Goal: Task Accomplishment & Management: Use online tool/utility

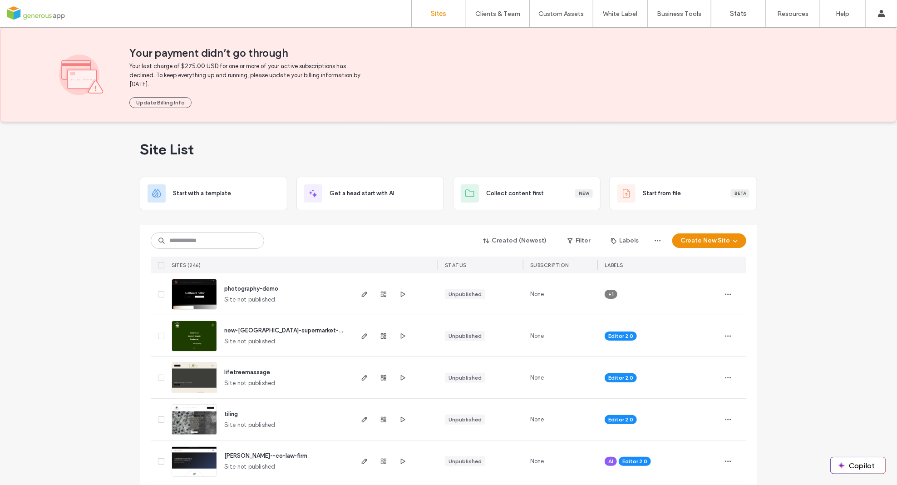
click at [316, 238] on div "Created (Newest) Filter Labels Create New Site" at bounding box center [449, 240] width 596 height 17
click at [209, 237] on input at bounding box center [207, 240] width 113 height 16
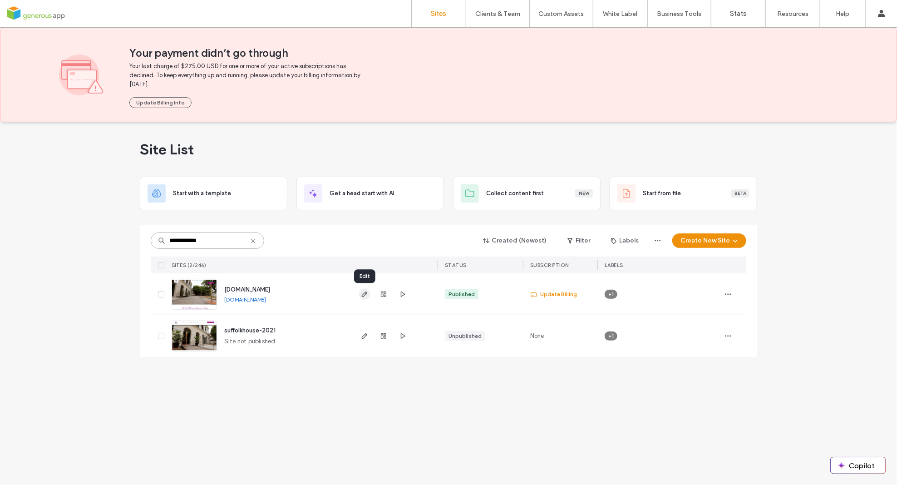
type input "**********"
click at [365, 295] on icon "button" at bounding box center [364, 294] width 7 height 7
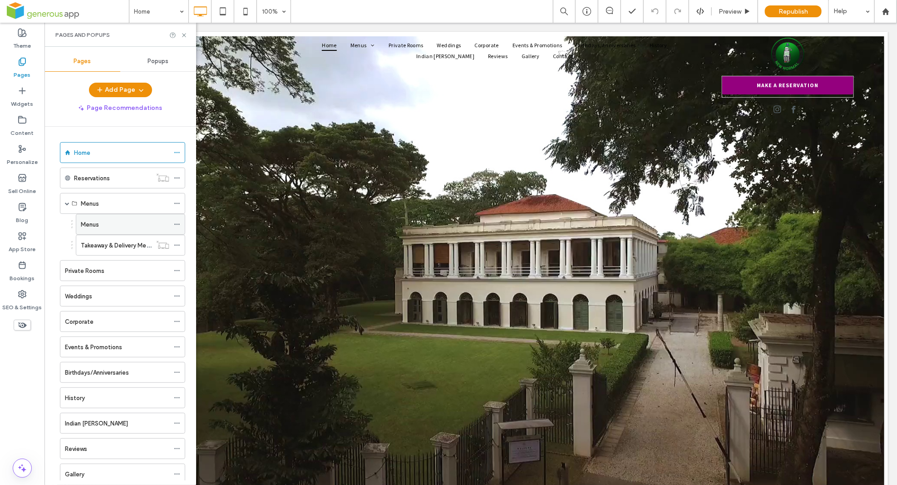
click at [106, 223] on div "Menus" at bounding box center [125, 225] width 89 height 10
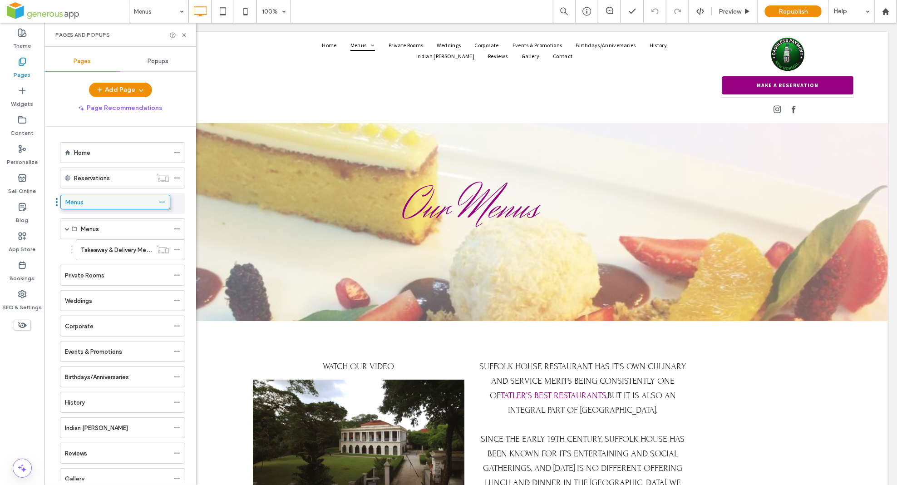
drag, startPoint x: 96, startPoint y: 226, endPoint x: 80, endPoint y: 202, distance: 28.6
click at [176, 229] on use at bounding box center [176, 228] width 5 height 1
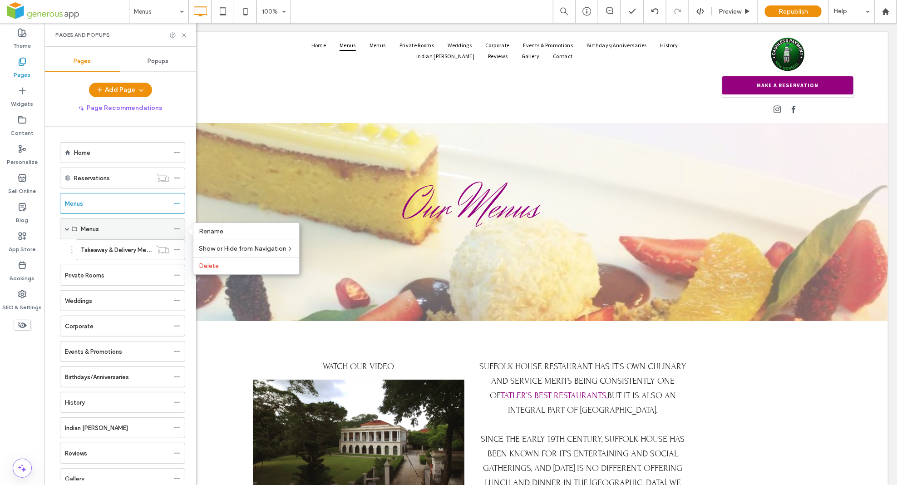
click at [163, 232] on div "Menus" at bounding box center [125, 229] width 89 height 10
click at [178, 230] on icon at bounding box center [177, 229] width 6 height 6
click at [225, 265] on label "Delete" at bounding box center [246, 266] width 95 height 8
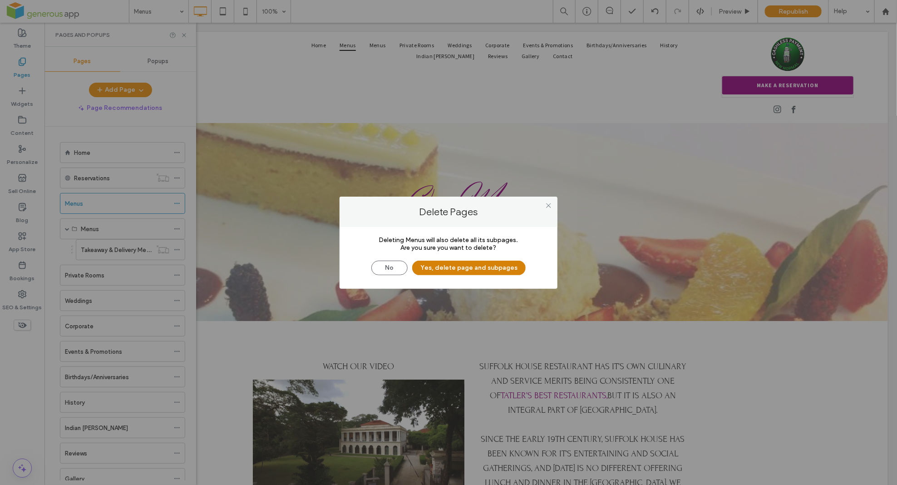
click at [447, 271] on button "Yes, delete page and subpages" at bounding box center [468, 268] width 113 height 15
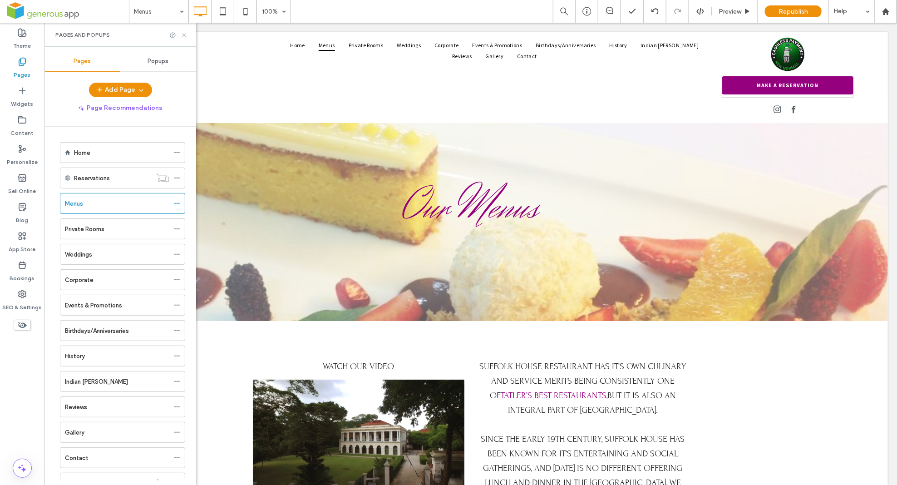
click at [183, 33] on icon at bounding box center [184, 35] width 7 height 7
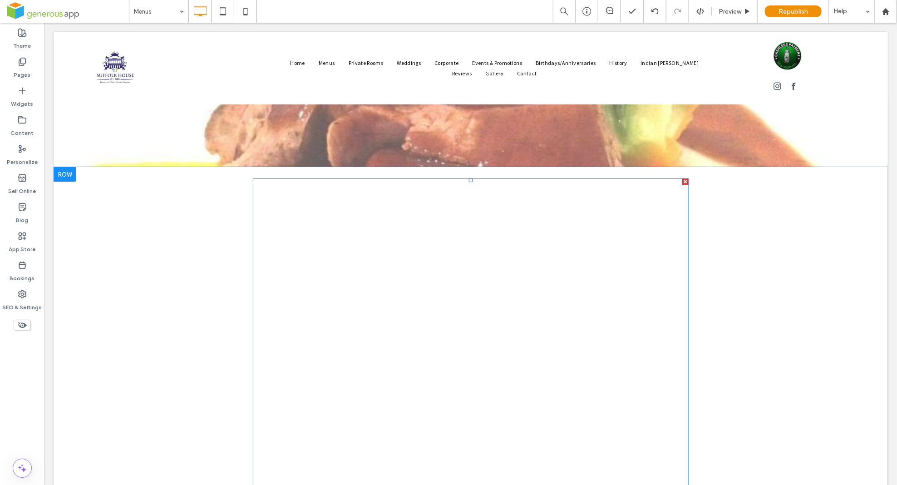
scroll to position [3917, 0]
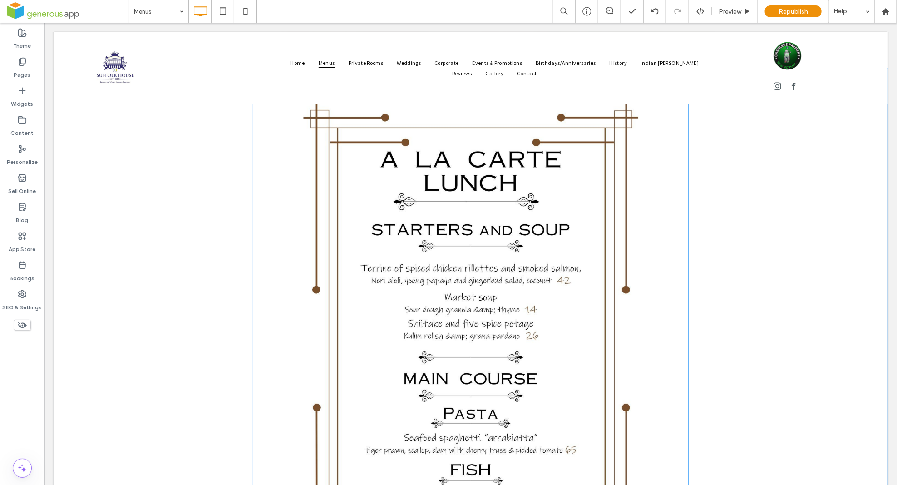
click at [505, 305] on link at bounding box center [470, 351] width 436 height 545
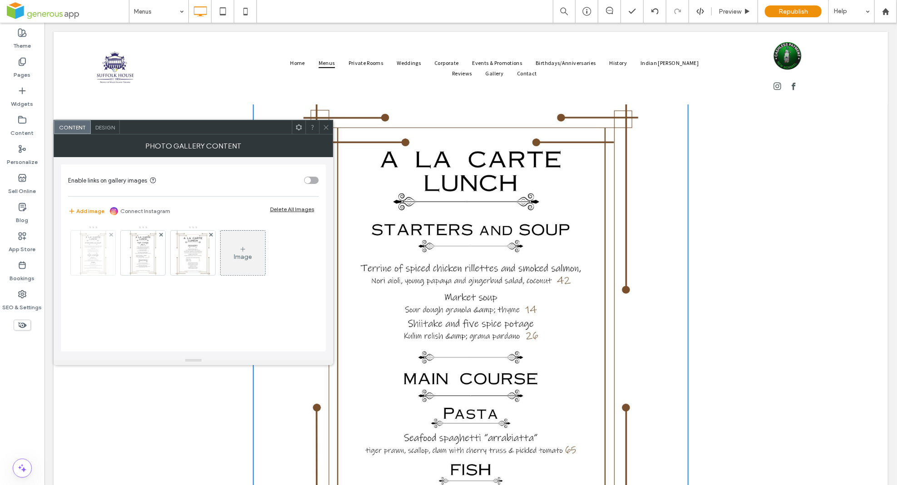
click at [95, 252] on img at bounding box center [92, 253] width 27 height 44
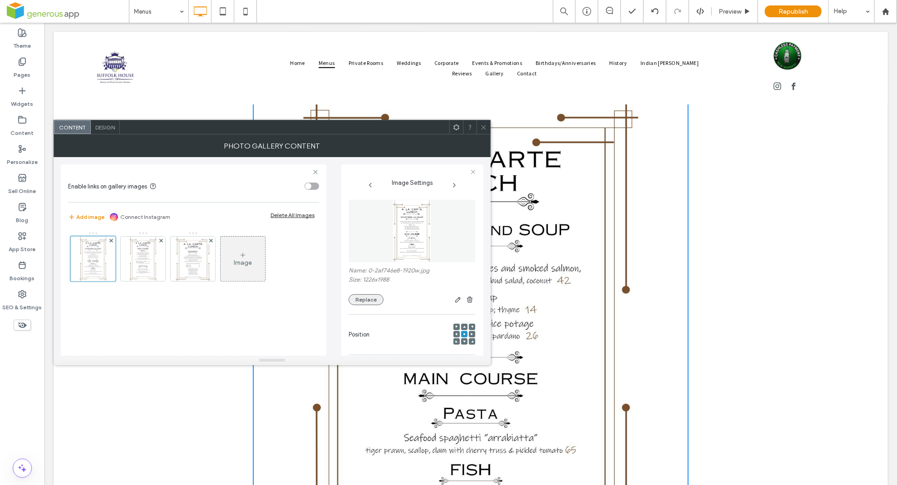
click at [367, 301] on button "Replace" at bounding box center [366, 299] width 35 height 11
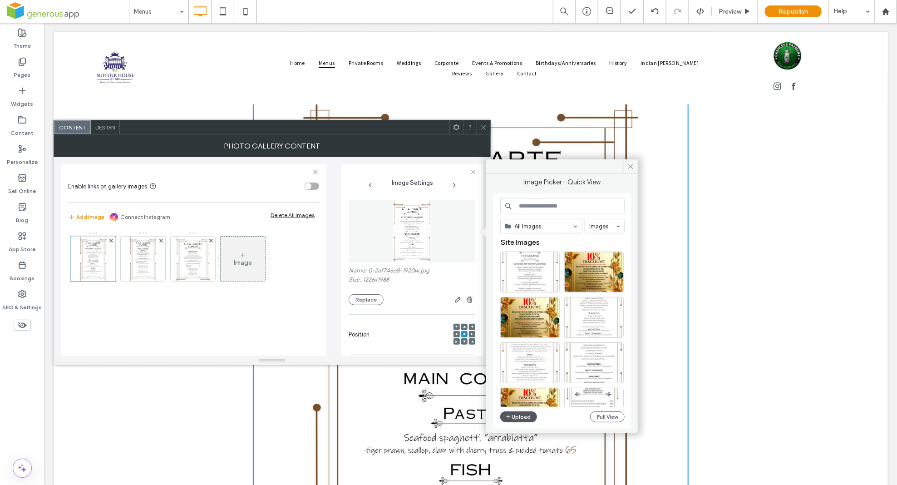
click at [525, 419] on button "Upload" at bounding box center [518, 416] width 37 height 11
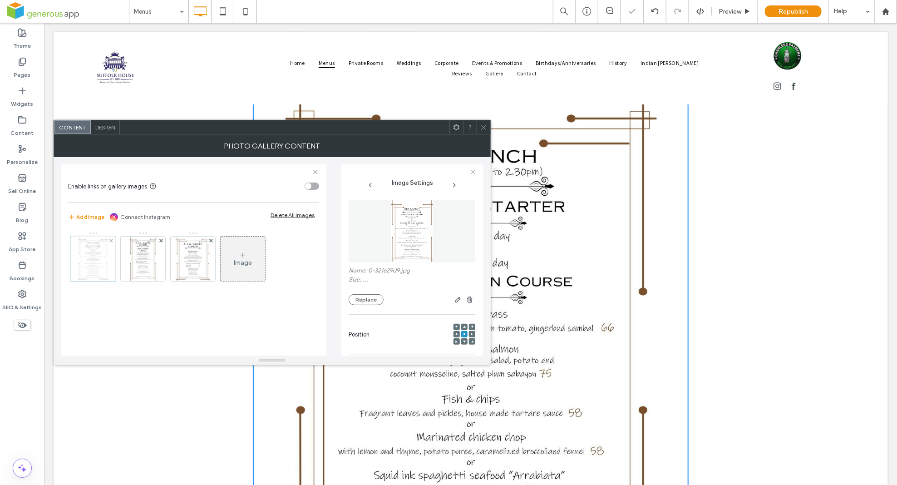
click at [94, 261] on div at bounding box center [92, 258] width 45 height 45
click at [370, 301] on button "Replace" at bounding box center [366, 299] width 35 height 11
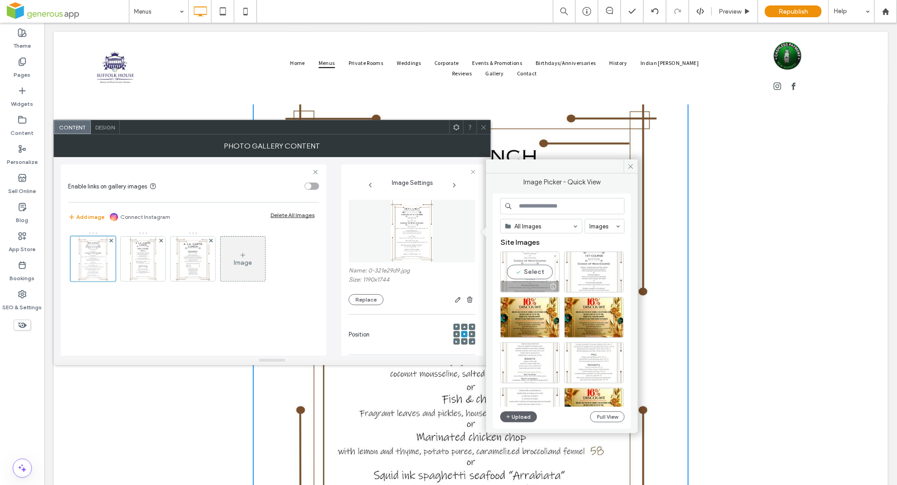
click at [544, 271] on div "Select" at bounding box center [529, 272] width 59 height 41
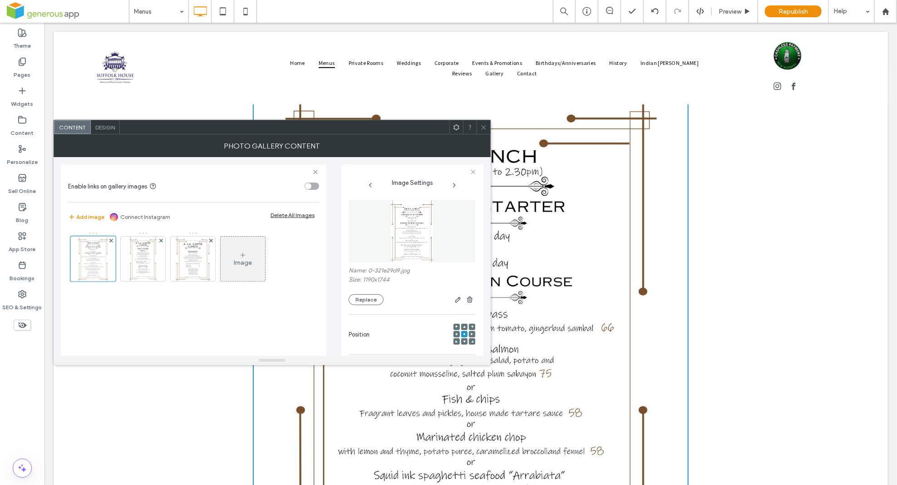
click at [483, 126] on icon at bounding box center [483, 127] width 7 height 7
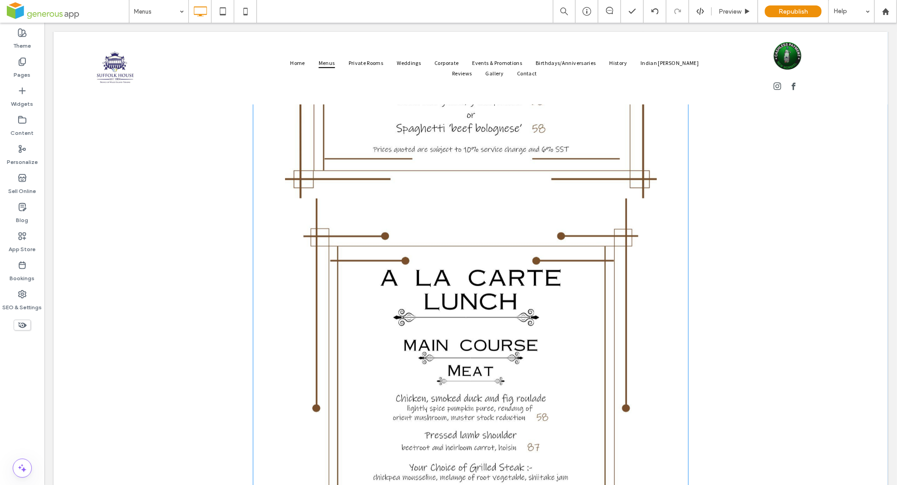
scroll to position [4438, 0]
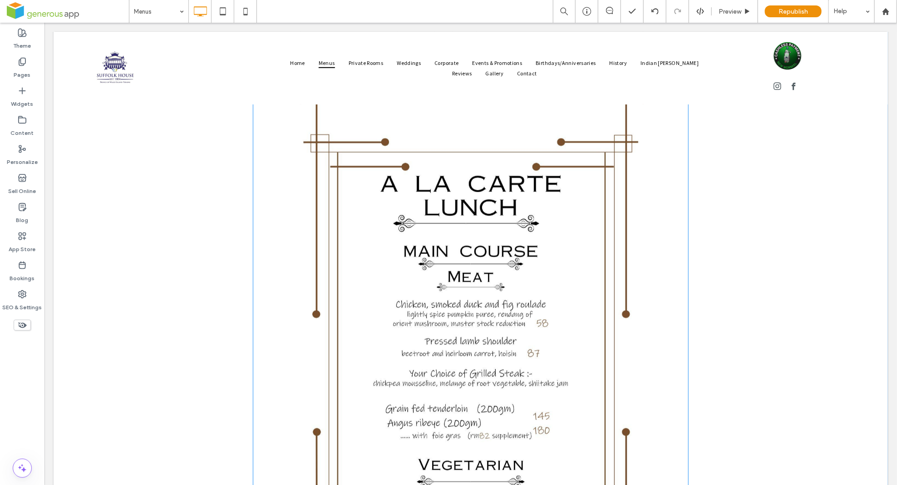
click at [473, 326] on link at bounding box center [470, 376] width 436 height 545
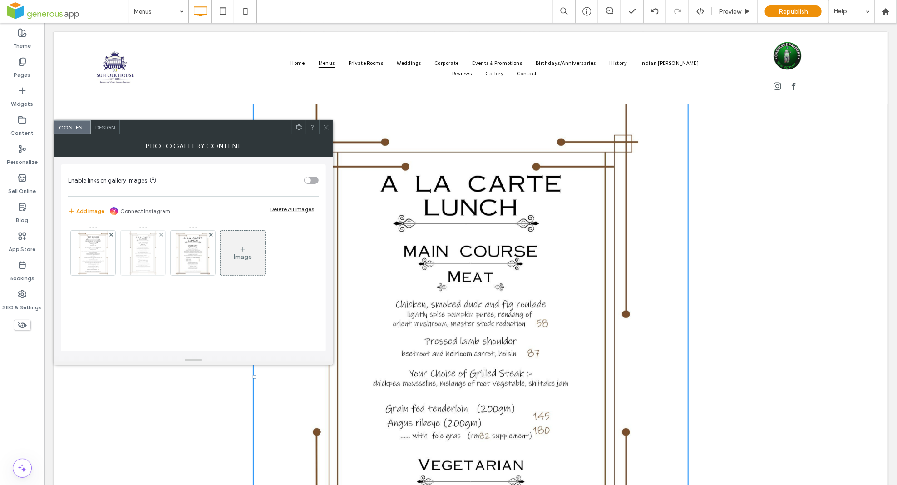
click at [146, 257] on img at bounding box center [142, 253] width 27 height 44
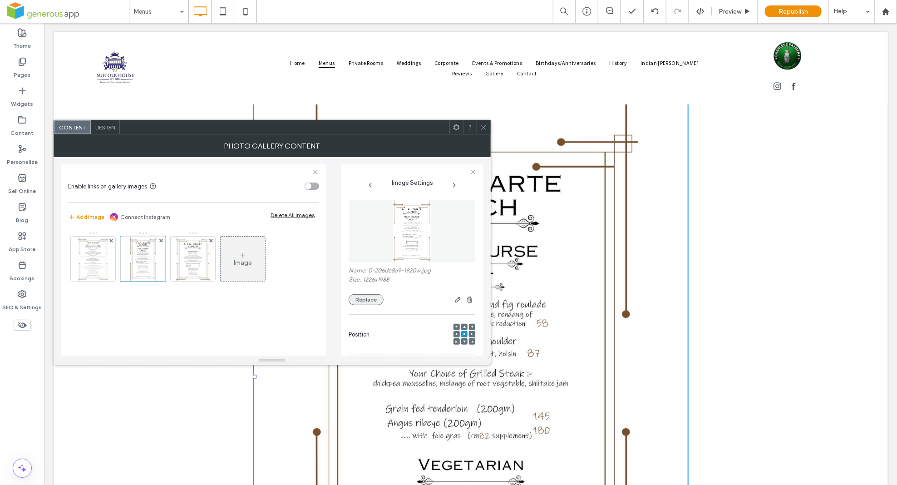
click at [370, 304] on button "Replace" at bounding box center [366, 299] width 35 height 11
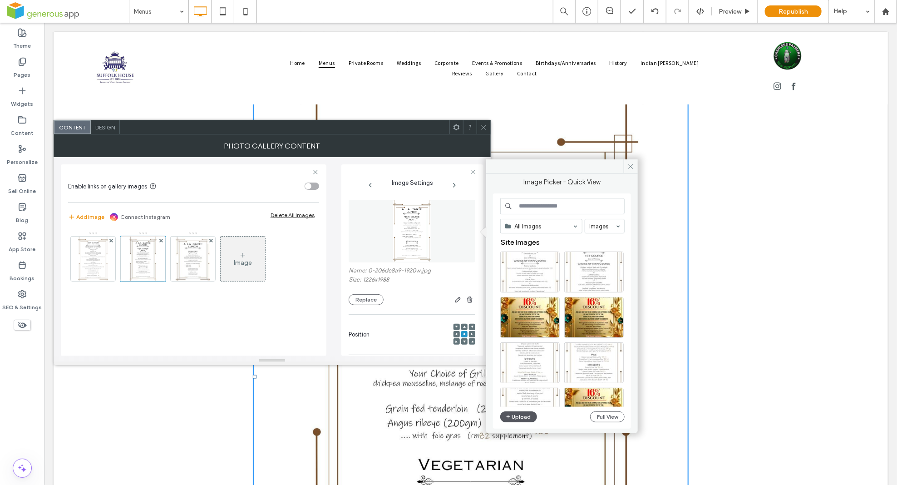
click at [530, 418] on button "Upload" at bounding box center [518, 416] width 37 height 11
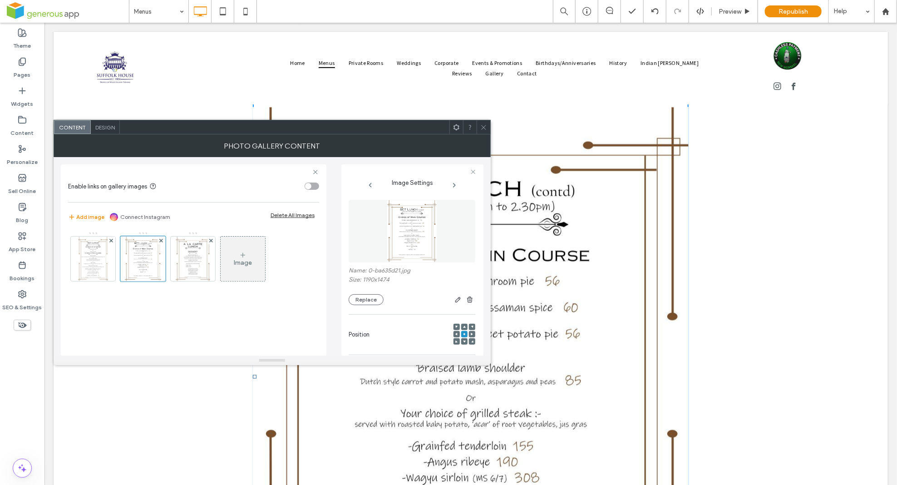
click at [483, 125] on icon at bounding box center [483, 127] width 7 height 7
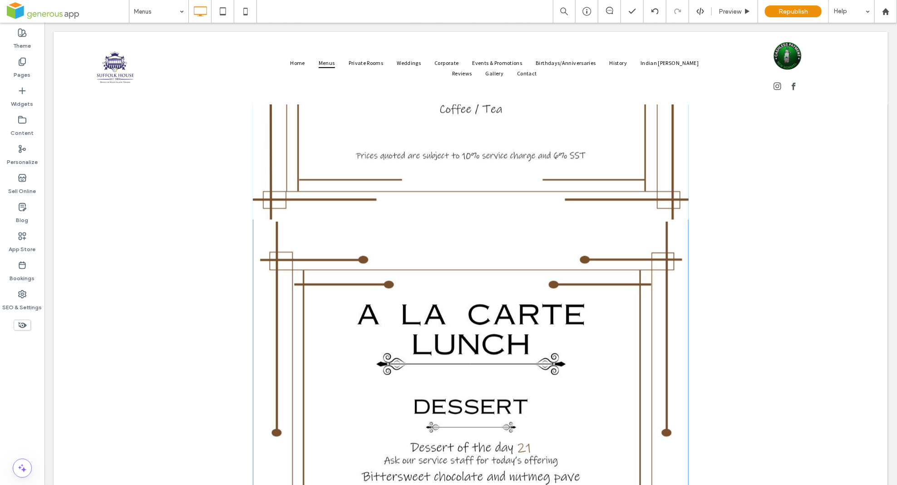
scroll to position [4936, 0]
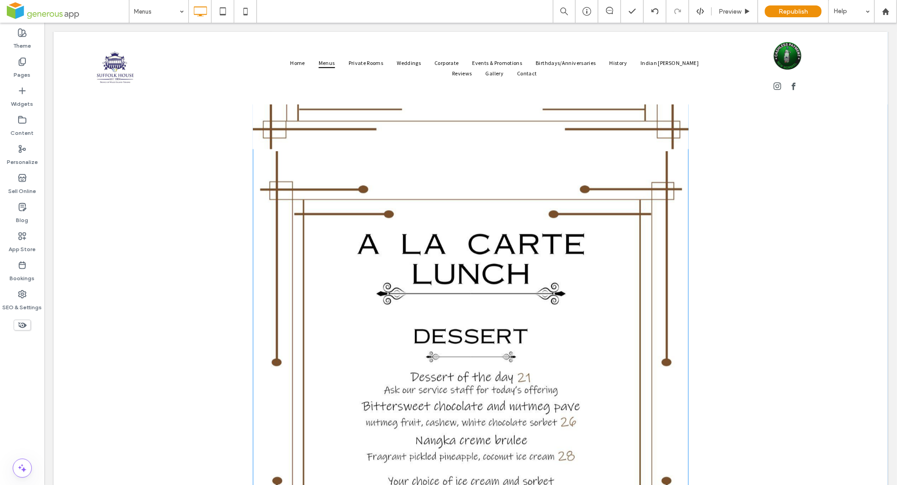
click at [477, 337] on link at bounding box center [470, 423] width 436 height 545
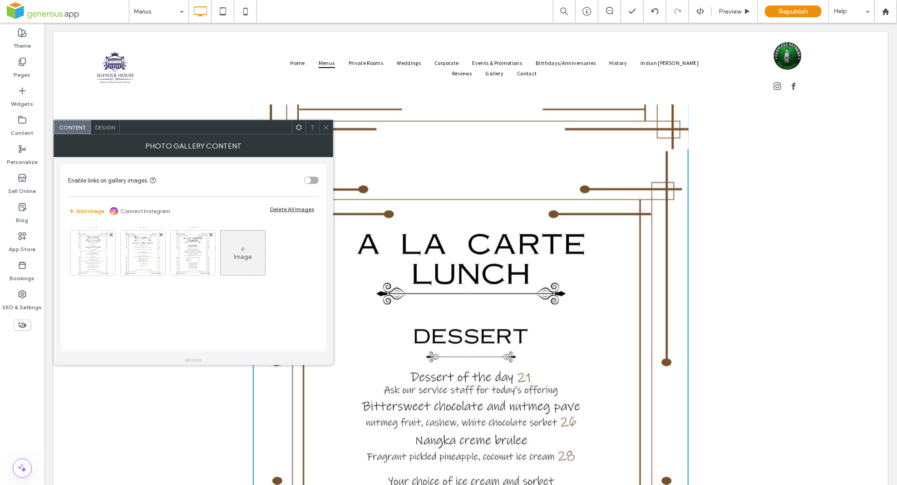
click at [325, 126] on icon at bounding box center [326, 127] width 7 height 7
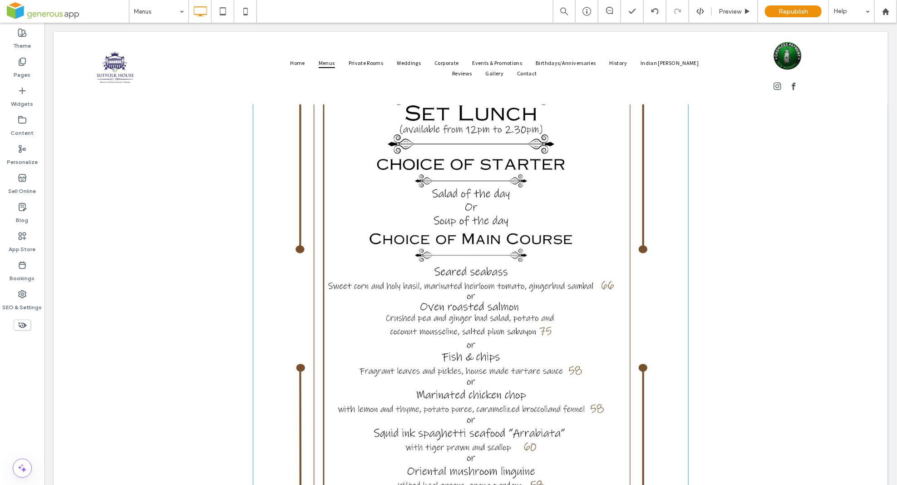
scroll to position [3939, 0]
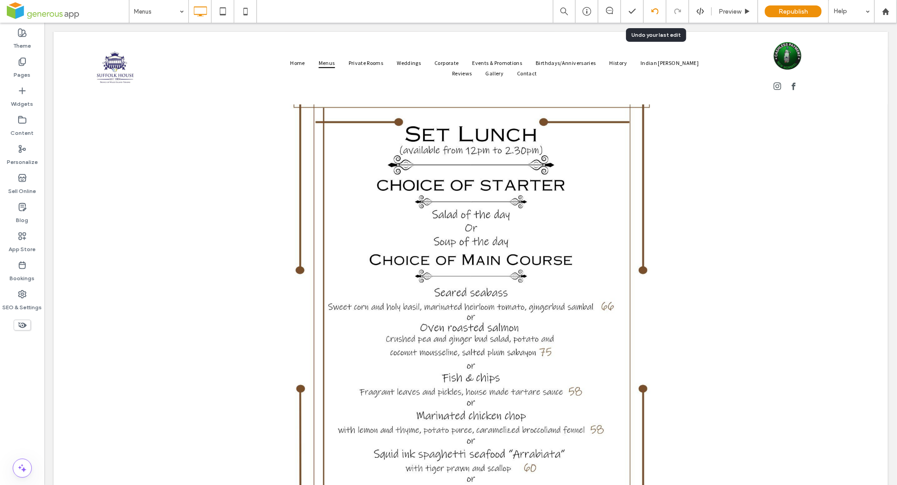
click at [657, 8] on icon at bounding box center [654, 11] width 7 height 7
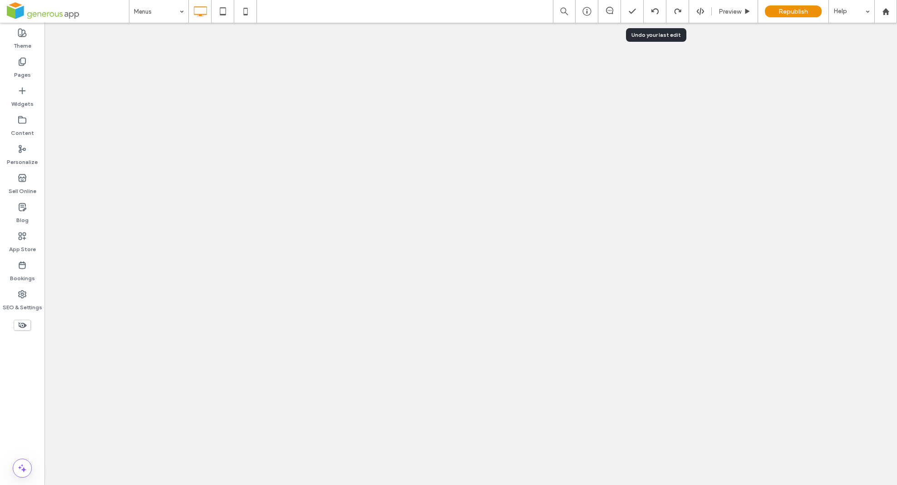
click at [653, 13] on icon at bounding box center [654, 11] width 7 height 7
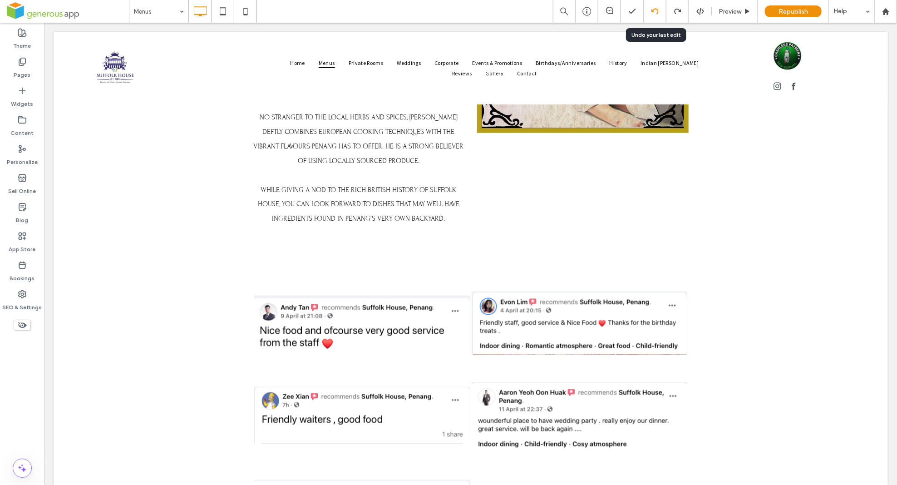
click at [652, 10] on icon at bounding box center [654, 11] width 7 height 7
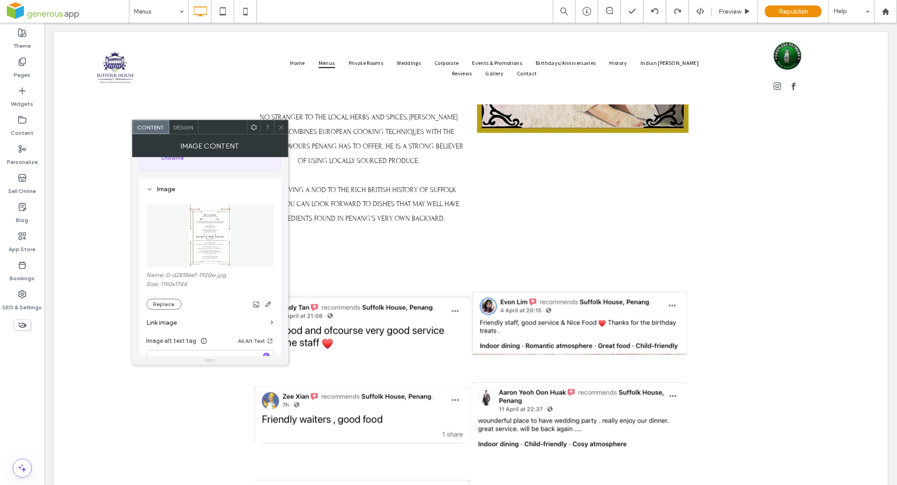
scroll to position [83, 0]
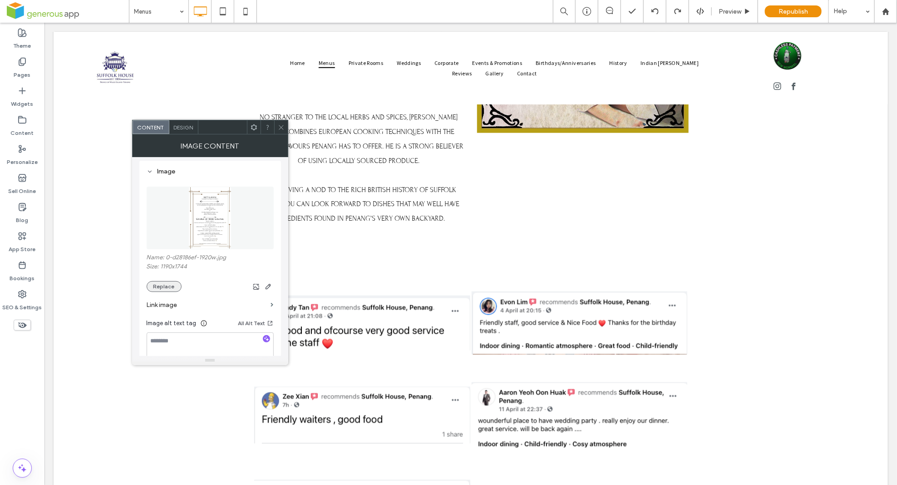
click at [169, 289] on button "Replace" at bounding box center [164, 286] width 35 height 11
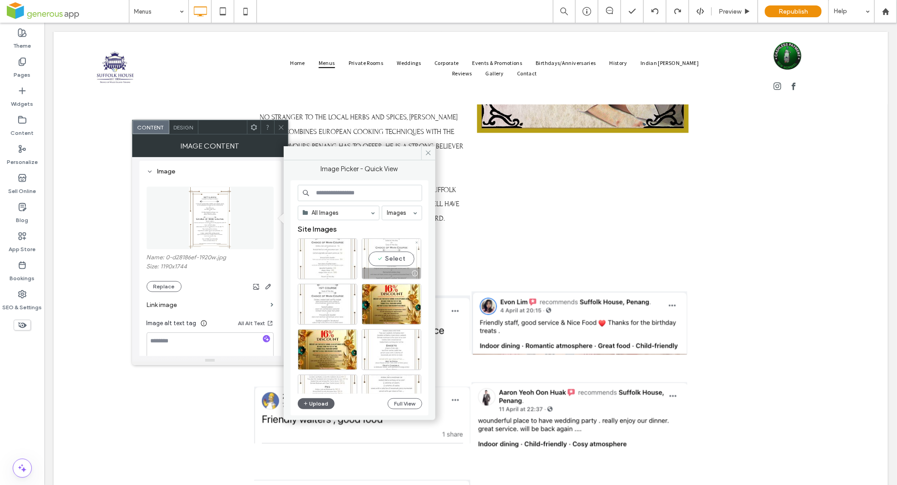
click at [390, 256] on div "Select" at bounding box center [391, 258] width 59 height 41
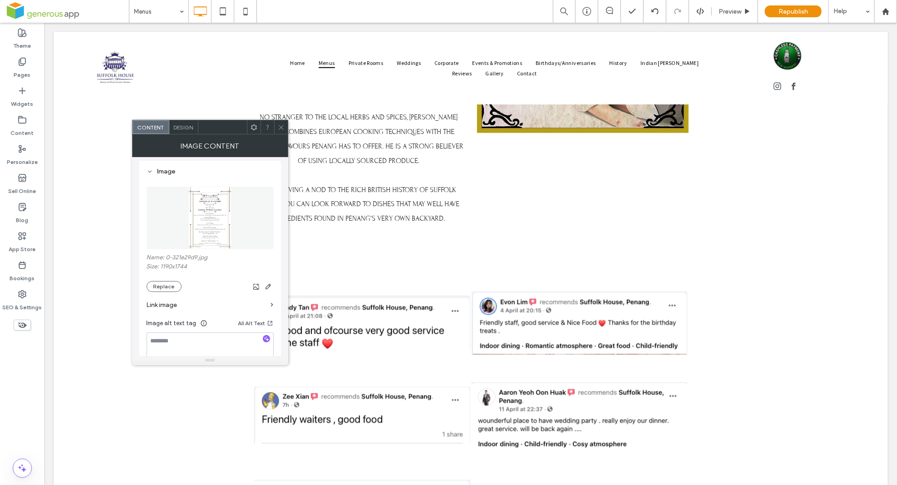
click at [281, 127] on icon at bounding box center [281, 127] width 7 height 7
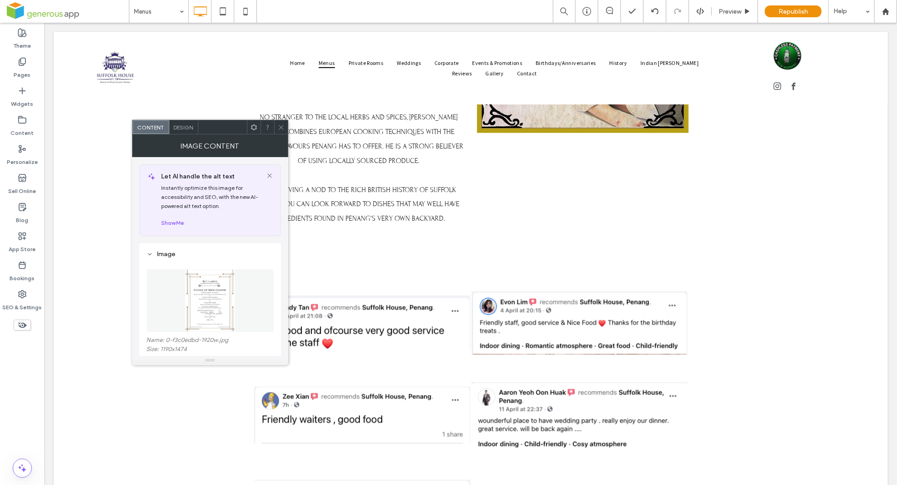
scroll to position [102, 0]
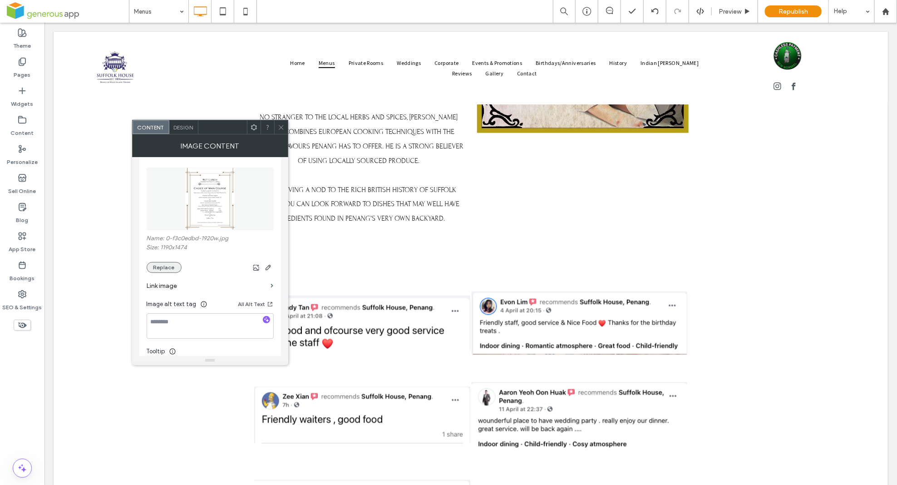
click at [168, 268] on button "Replace" at bounding box center [164, 267] width 35 height 11
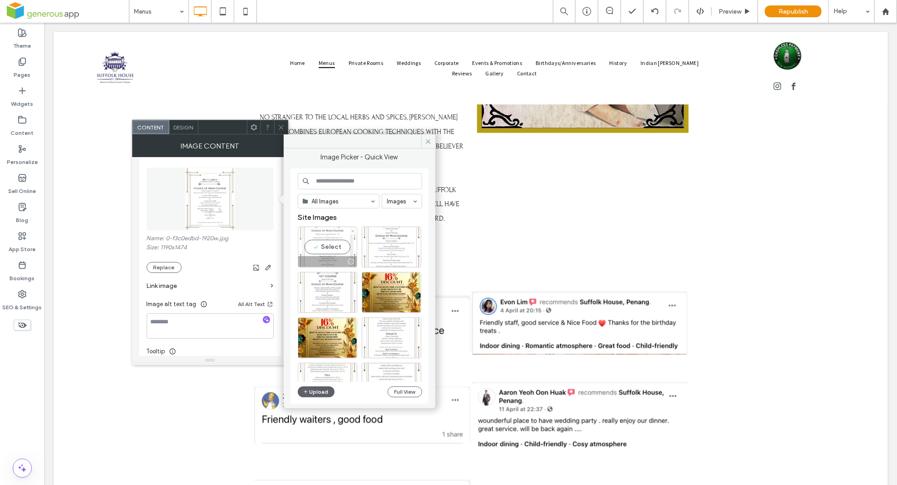
click at [319, 246] on div "Select" at bounding box center [327, 247] width 59 height 41
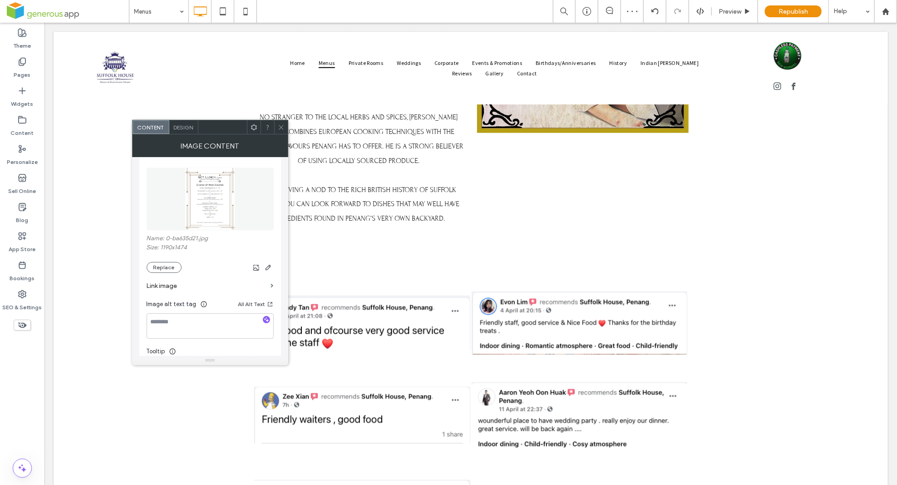
click at [280, 128] on icon at bounding box center [281, 127] width 7 height 7
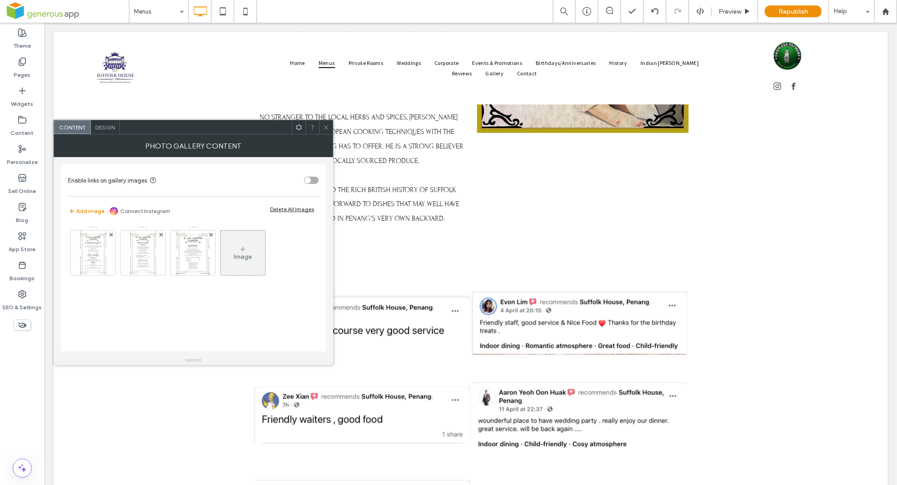
click at [246, 132] on div at bounding box center [206, 127] width 172 height 14
click at [105, 259] on img at bounding box center [92, 253] width 27 height 44
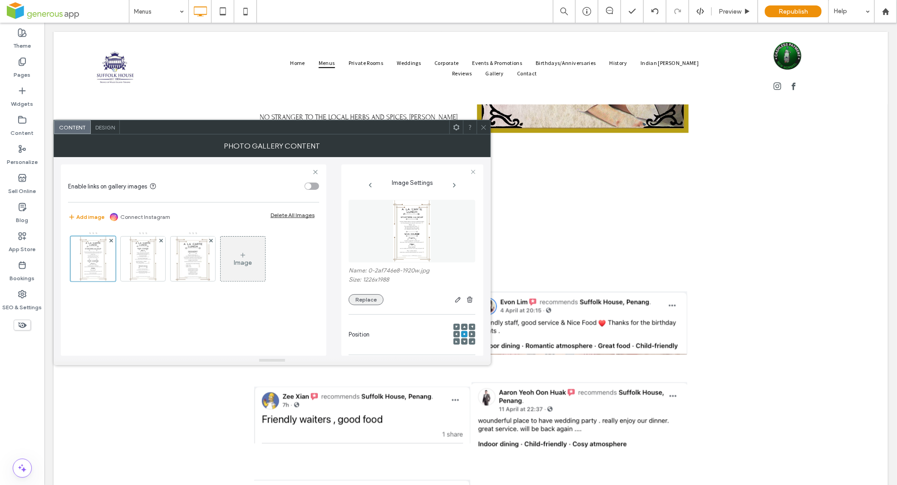
click at [372, 301] on button "Replace" at bounding box center [366, 299] width 35 height 11
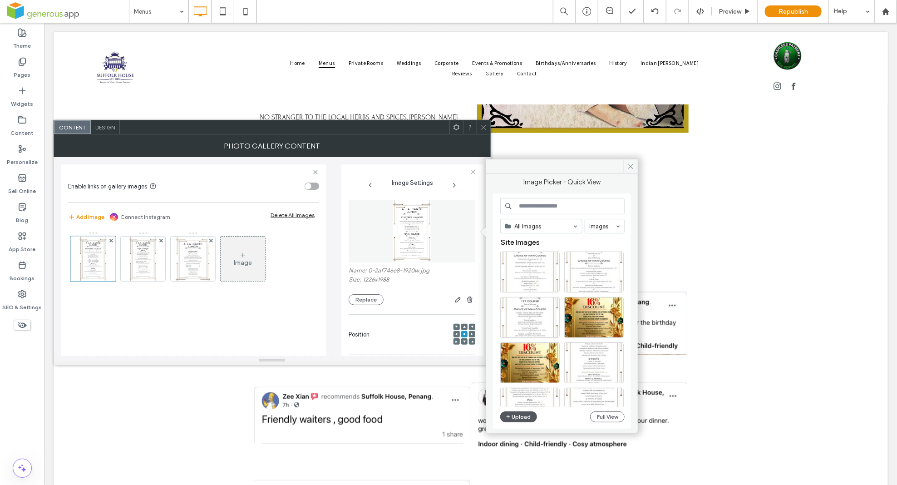
click at [527, 420] on button "Upload" at bounding box center [518, 416] width 37 height 11
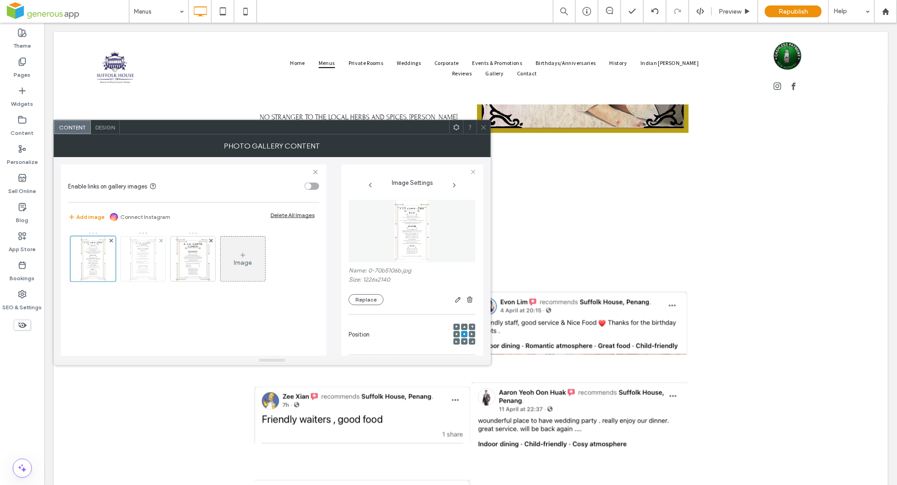
click at [142, 256] on img at bounding box center [142, 259] width 27 height 44
click at [372, 301] on button "Replace" at bounding box center [366, 299] width 35 height 11
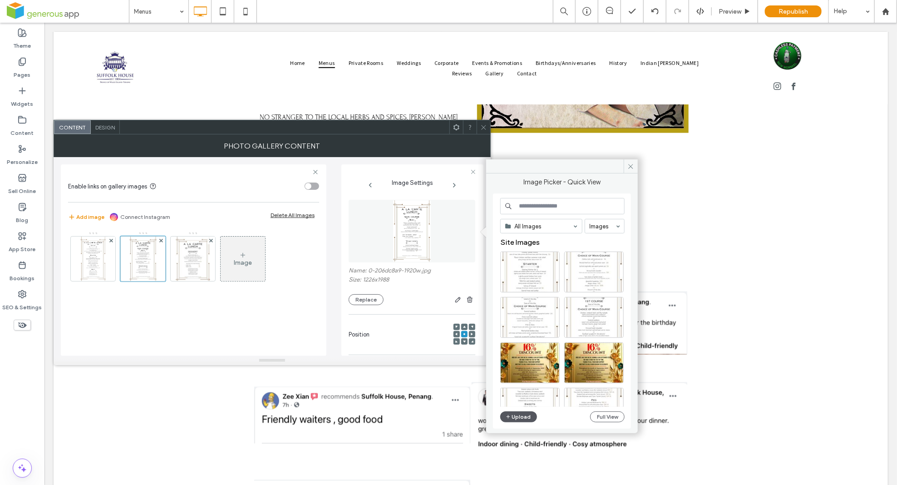
click at [513, 418] on button "Upload" at bounding box center [518, 416] width 37 height 11
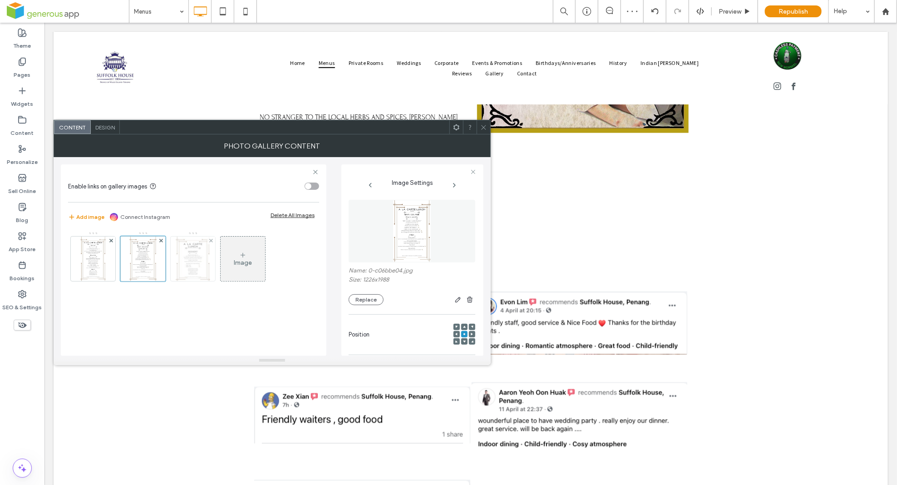
click at [197, 256] on img at bounding box center [193, 259] width 35 height 44
click at [379, 300] on button "Replace" at bounding box center [366, 299] width 35 height 11
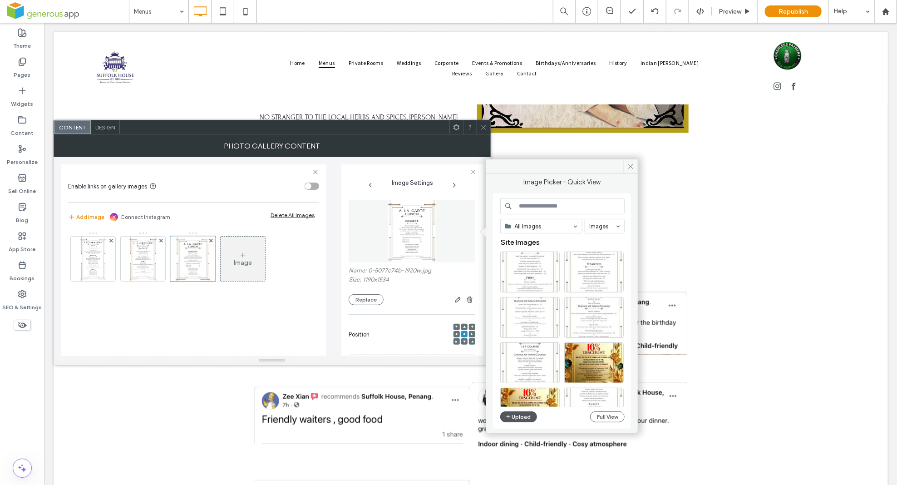
click at [508, 417] on use "button" at bounding box center [509, 417] width 4 height 4
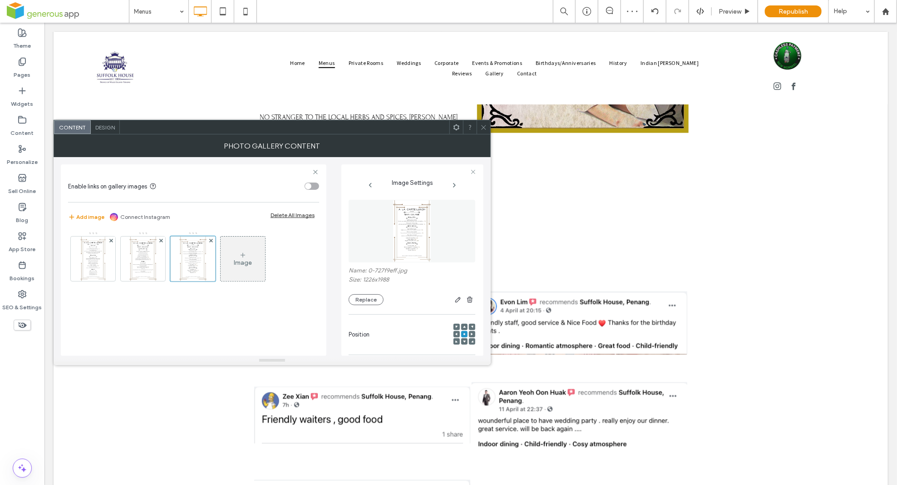
click at [252, 261] on div "Image" at bounding box center [243, 263] width 18 height 8
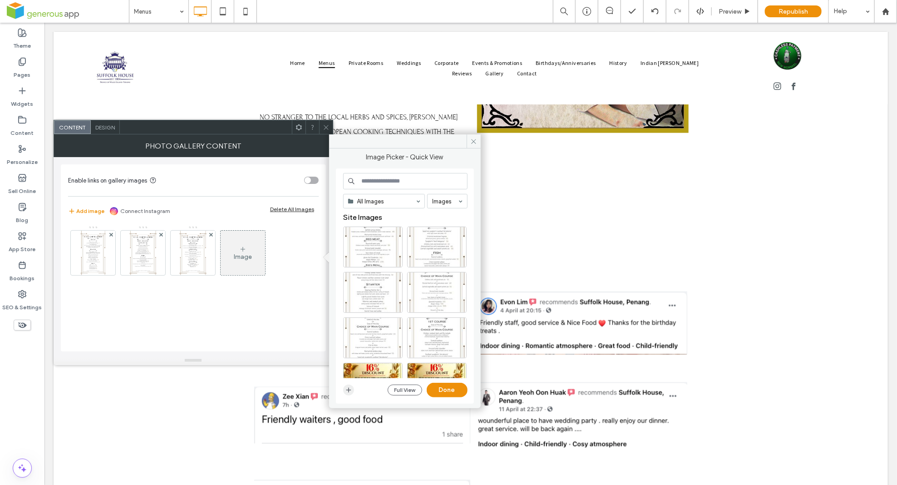
click at [345, 390] on icon "button" at bounding box center [348, 389] width 7 height 7
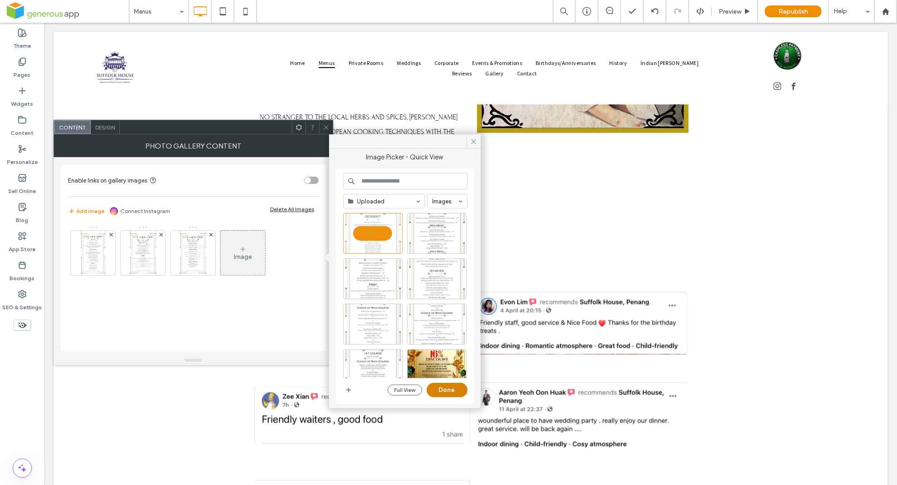
click at [461, 392] on button "Done" at bounding box center [447, 390] width 41 height 15
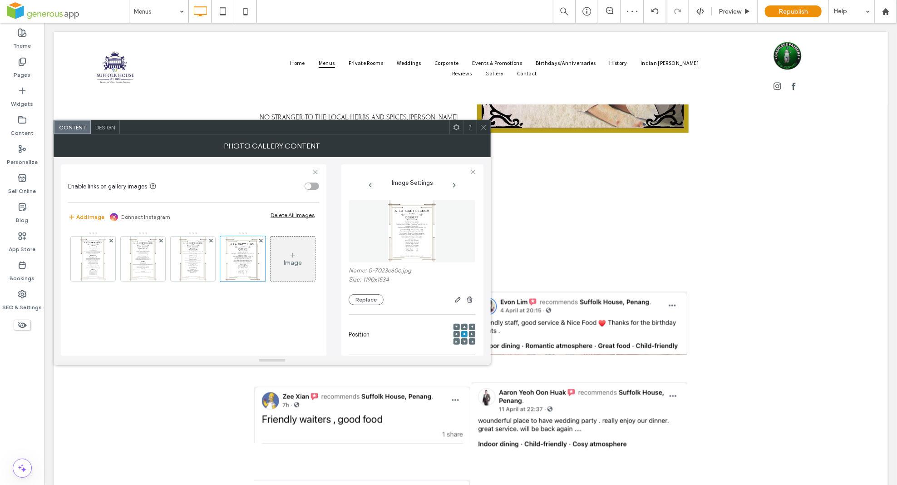
click at [488, 128] on div at bounding box center [484, 127] width 14 height 14
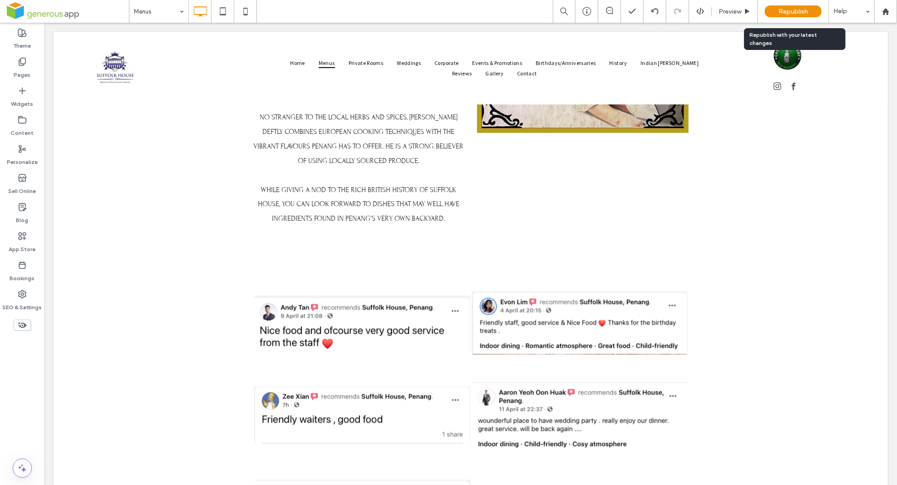
click at [797, 14] on span "Republish" at bounding box center [794, 12] width 30 height 8
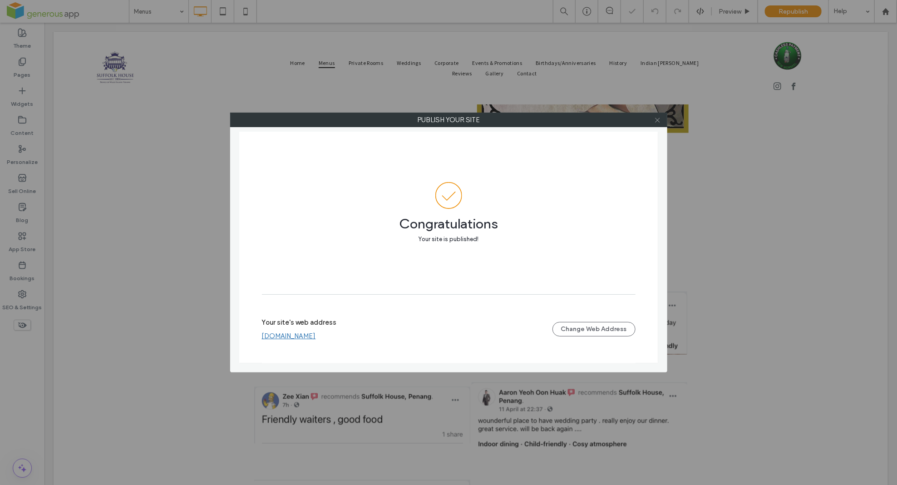
click at [660, 120] on icon at bounding box center [657, 120] width 7 height 7
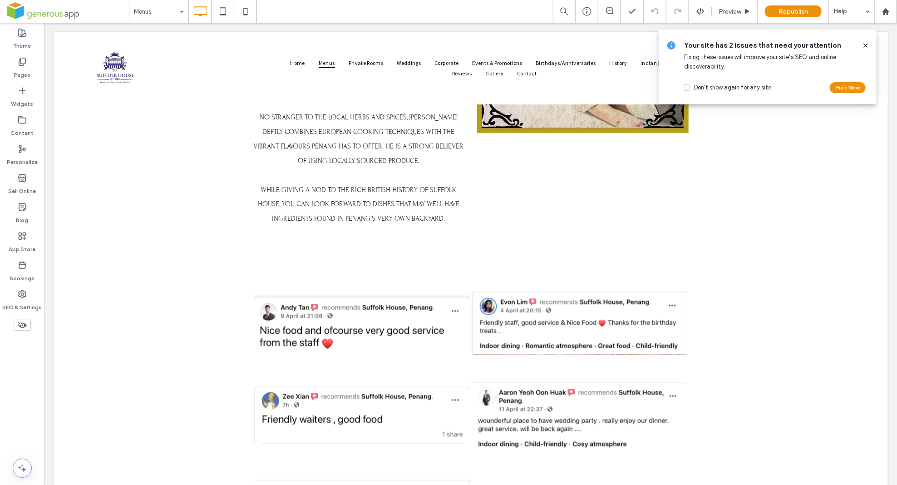
click at [864, 44] on use at bounding box center [865, 45] width 4 height 4
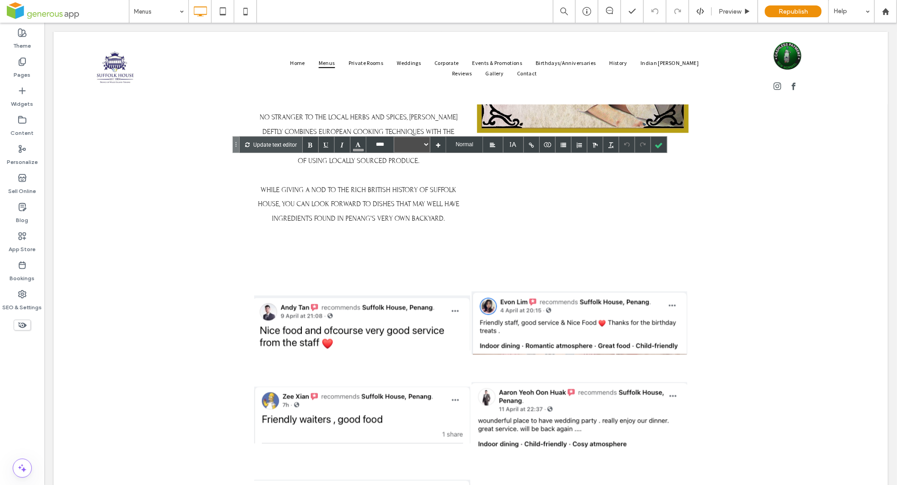
type input "****"
click at [668, 144] on div at bounding box center [668, 145] width 16 height 16
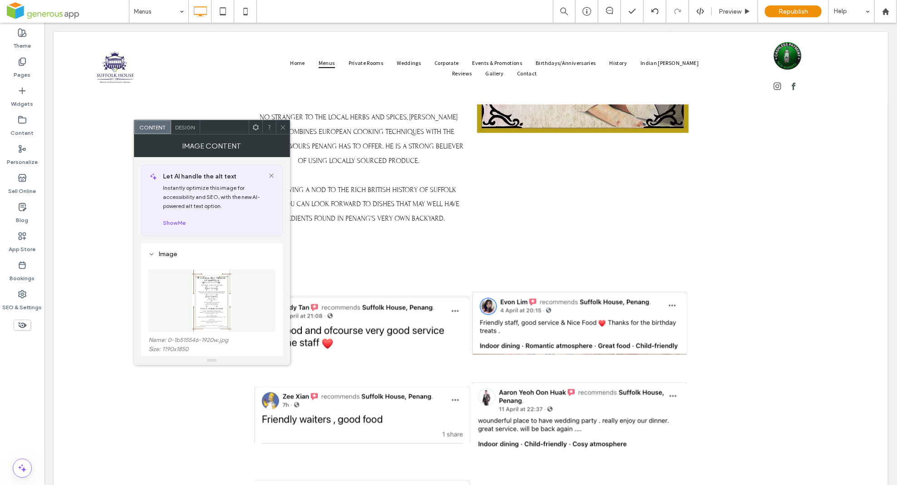
scroll to position [75, 0]
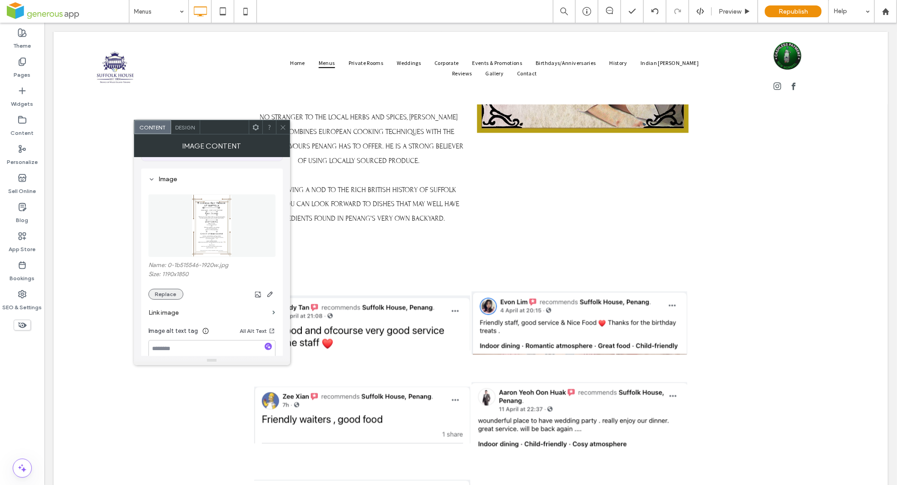
click at [158, 296] on button "Replace" at bounding box center [165, 294] width 35 height 11
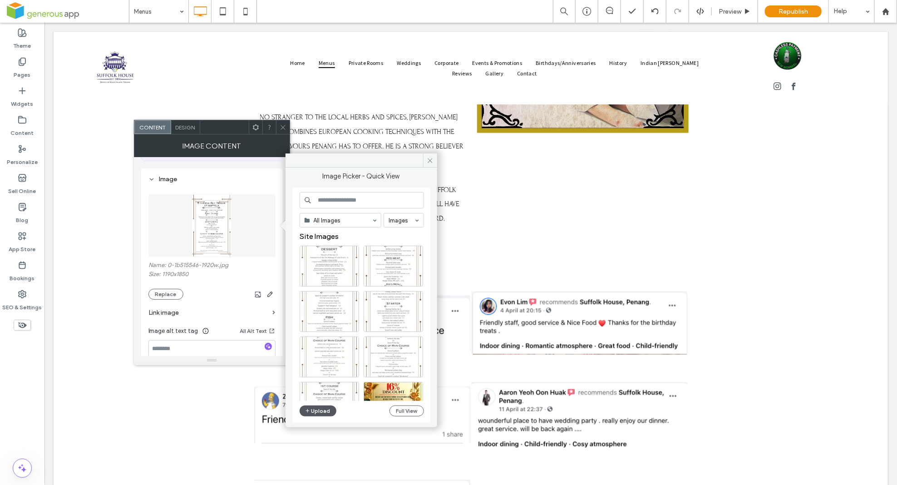
click at [326, 413] on button "Upload" at bounding box center [318, 410] width 37 height 11
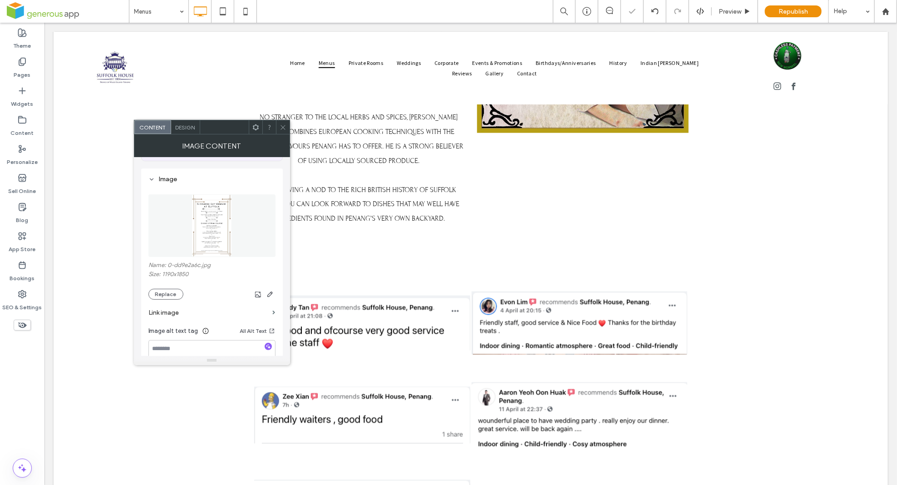
click at [285, 125] on icon at bounding box center [283, 127] width 7 height 7
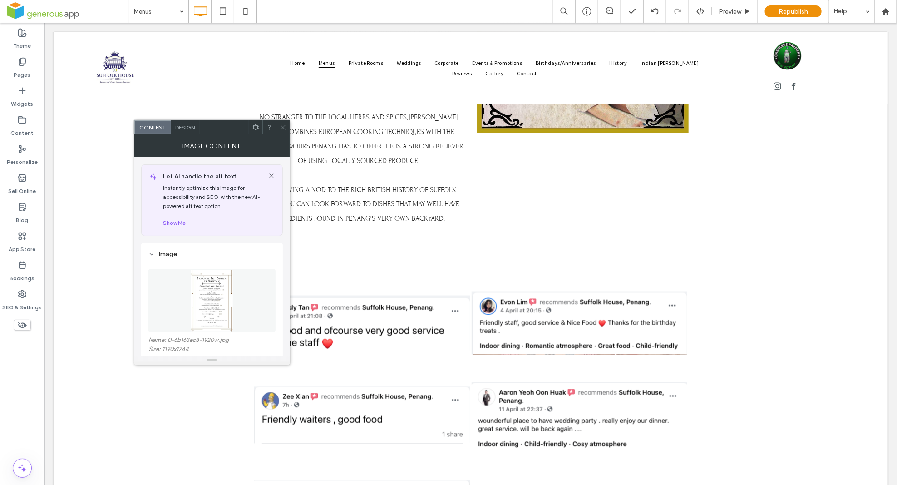
scroll to position [83, 0]
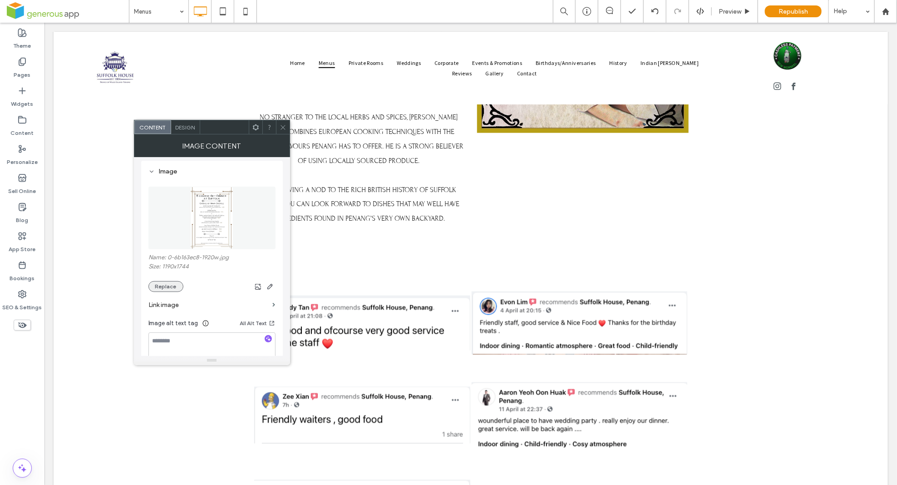
click at [173, 289] on button "Replace" at bounding box center [165, 286] width 35 height 11
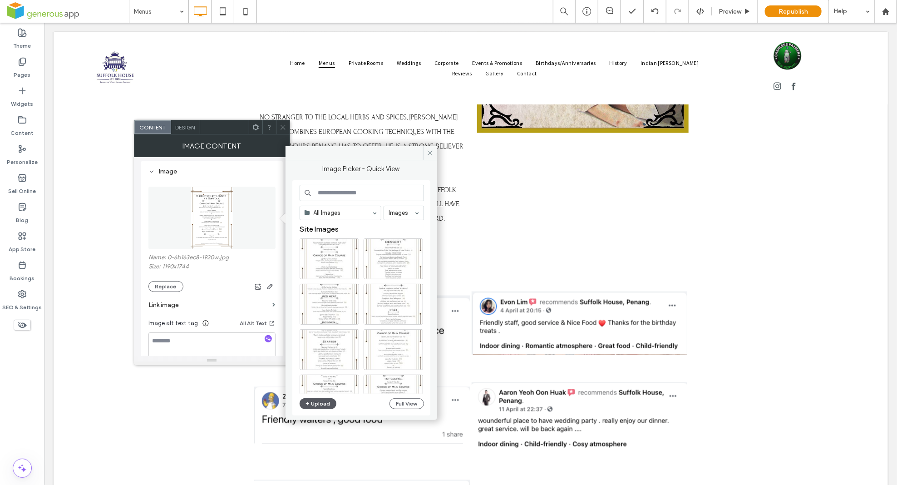
click at [326, 405] on button "Upload" at bounding box center [318, 403] width 37 height 11
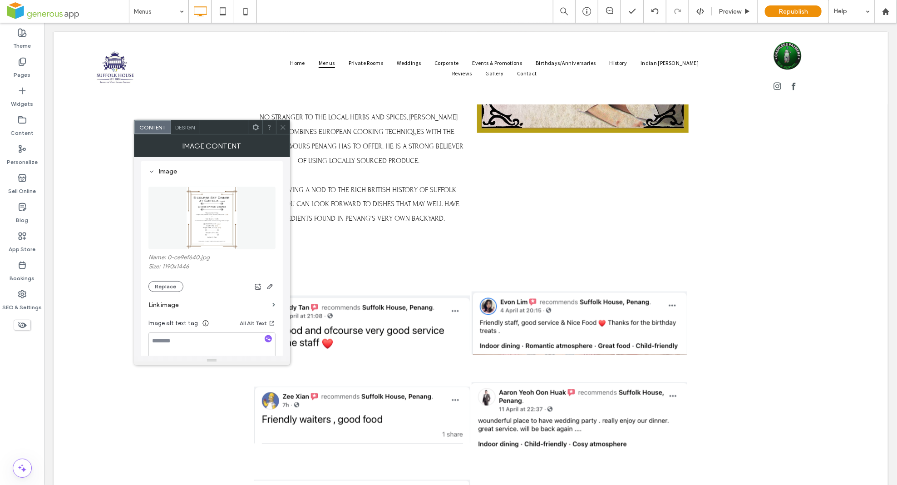
click at [282, 125] on icon at bounding box center [283, 127] width 7 height 7
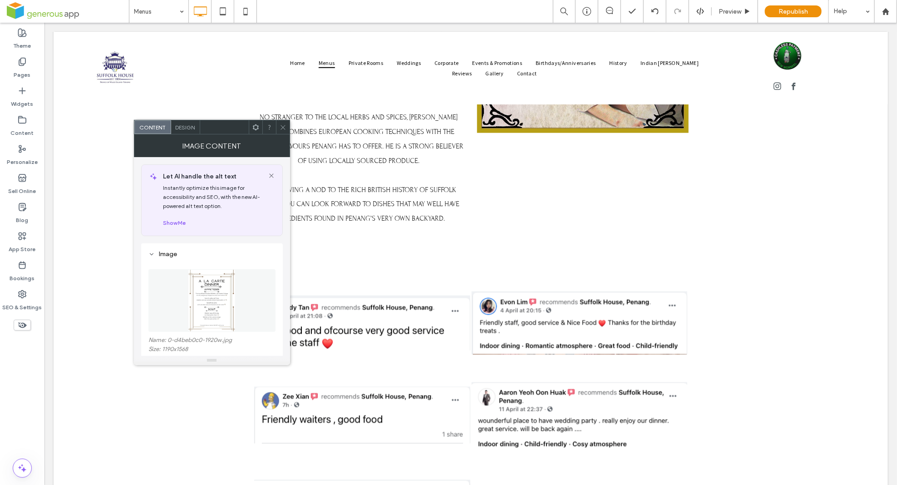
scroll to position [86, 0]
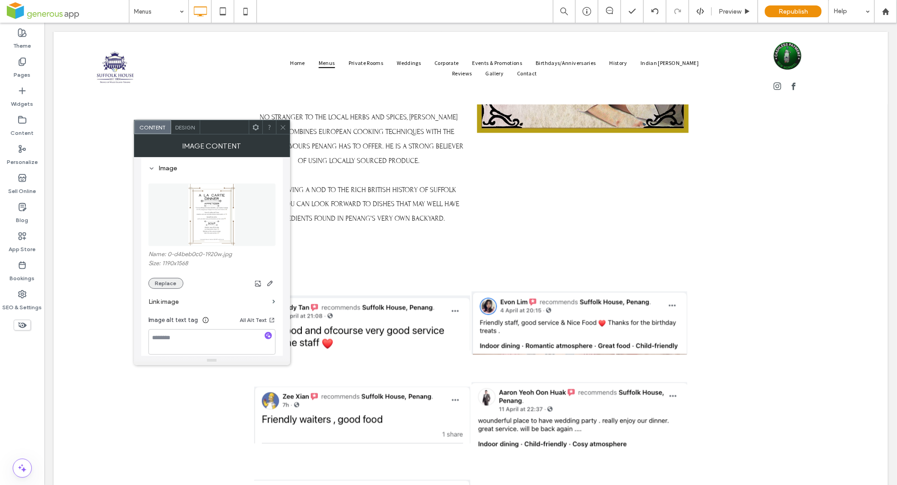
click at [174, 284] on button "Replace" at bounding box center [165, 283] width 35 height 11
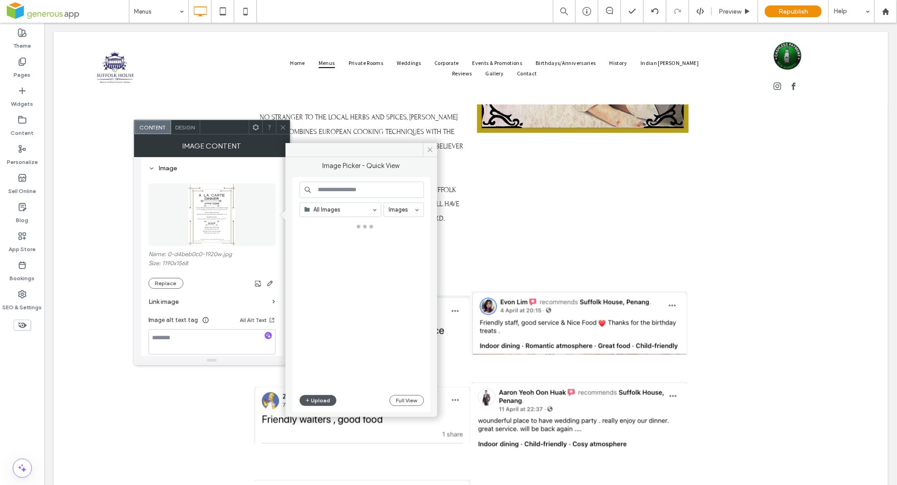
click at [316, 401] on button "Upload" at bounding box center [318, 400] width 37 height 11
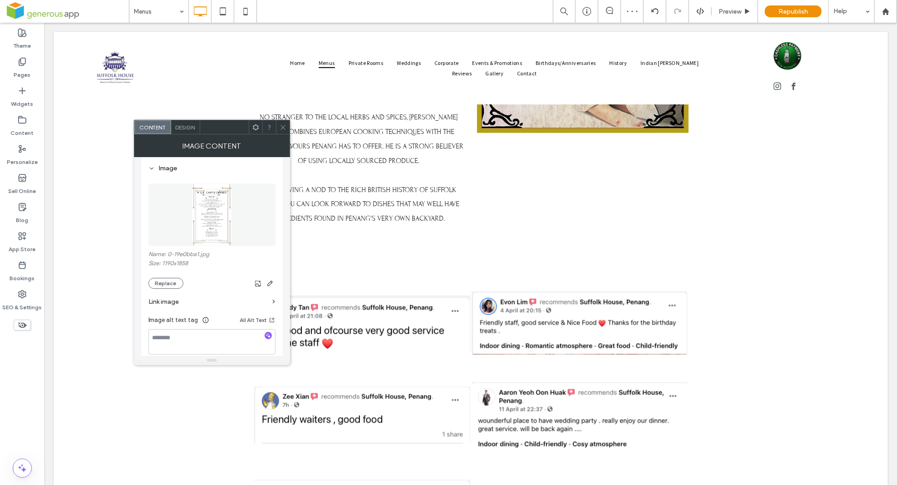
click at [281, 129] on icon at bounding box center [283, 127] width 7 height 7
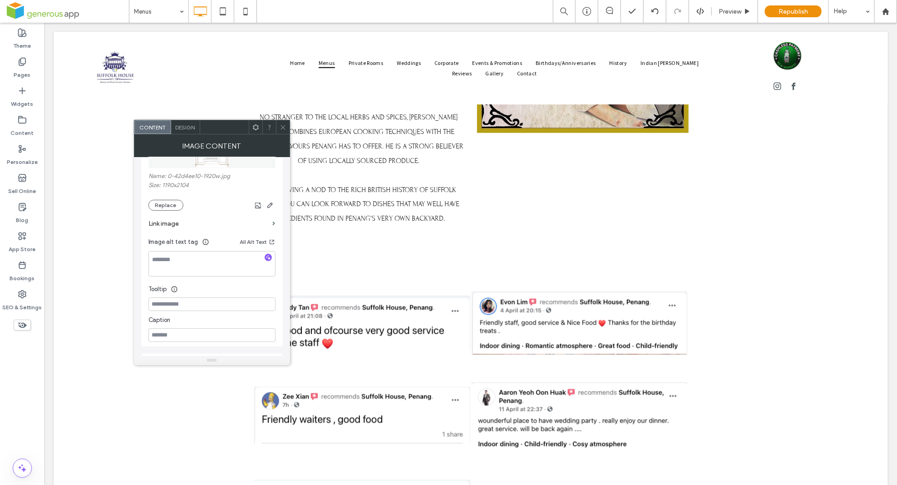
scroll to position [111, 0]
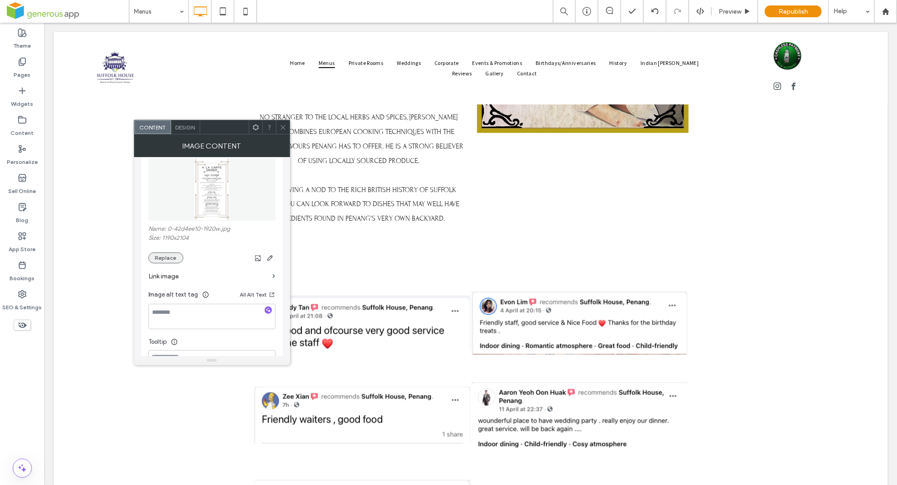
click at [171, 260] on button "Replace" at bounding box center [165, 257] width 35 height 11
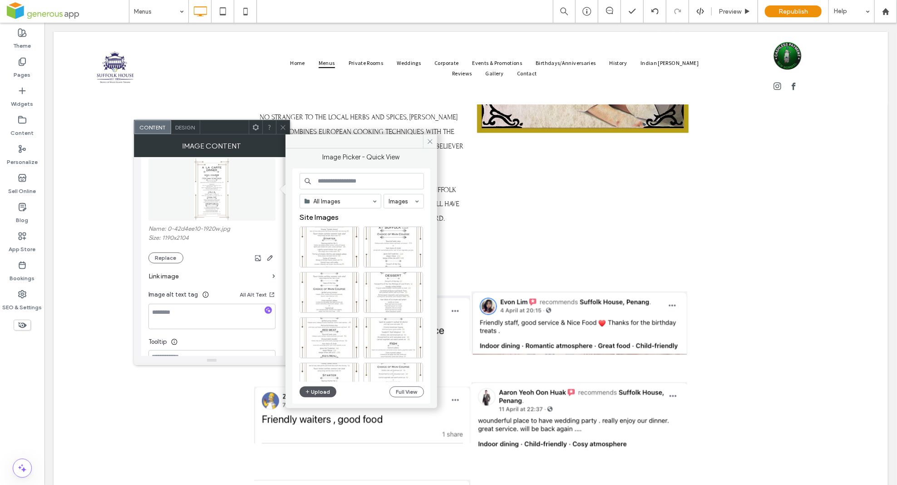
click at [318, 394] on button "Upload" at bounding box center [318, 391] width 37 height 11
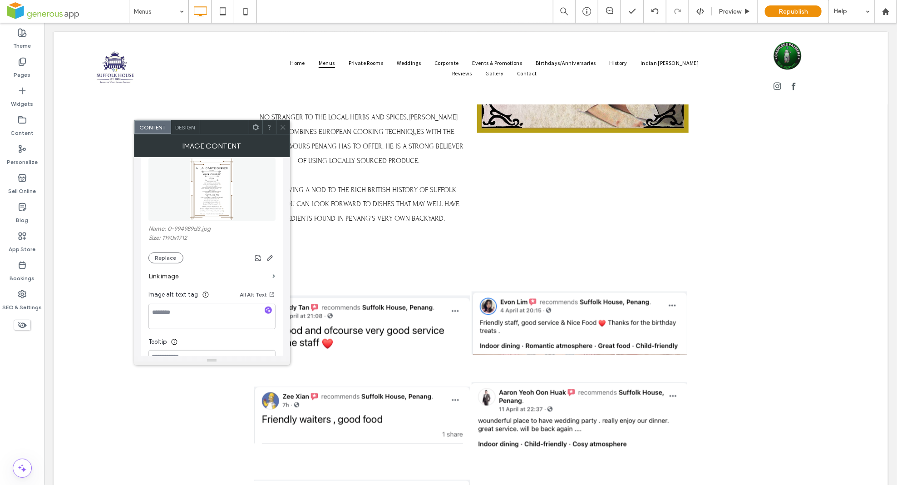
click at [280, 127] on icon at bounding box center [283, 127] width 7 height 7
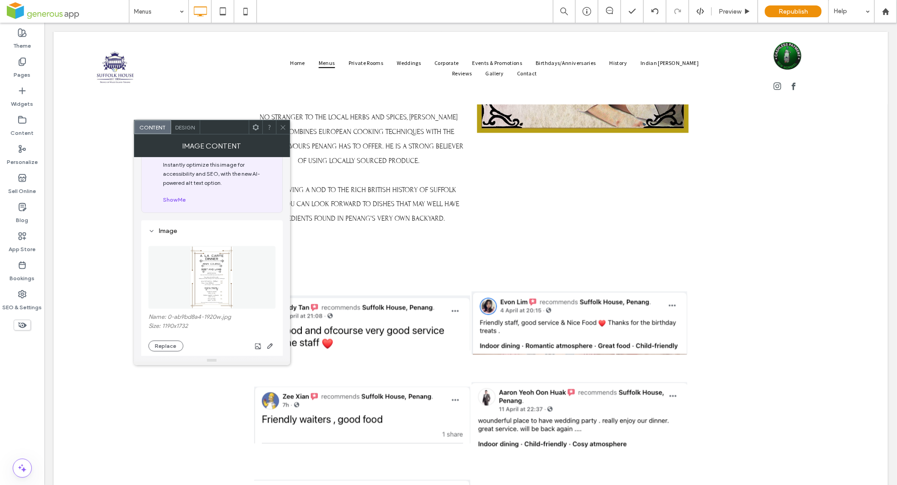
scroll to position [41, 0]
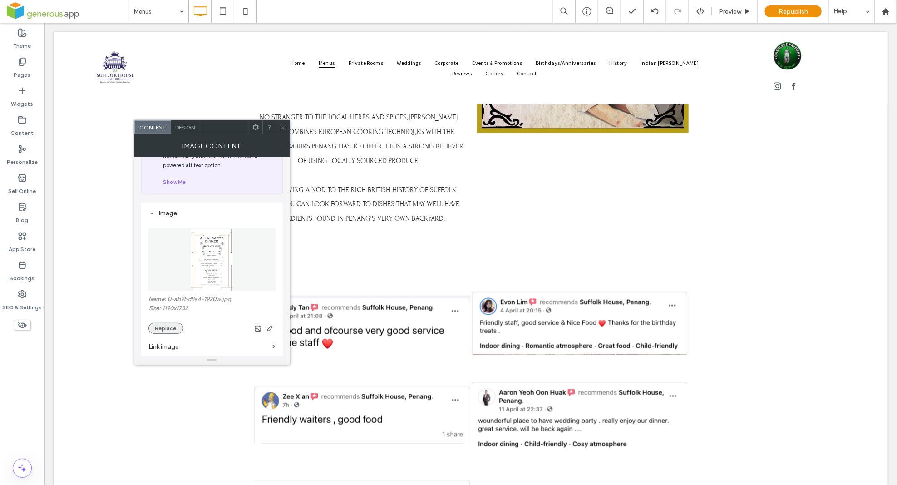
click at [170, 333] on button "Replace" at bounding box center [165, 328] width 35 height 11
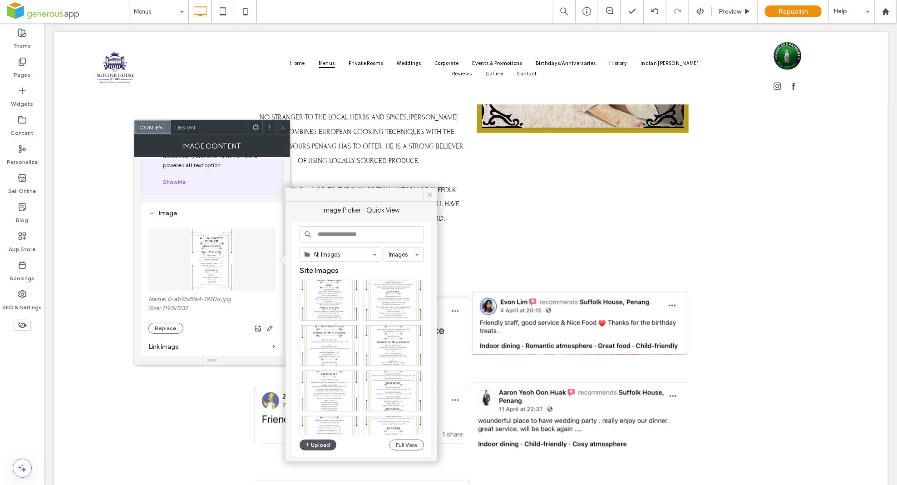
click at [315, 445] on button "Upload" at bounding box center [318, 444] width 37 height 11
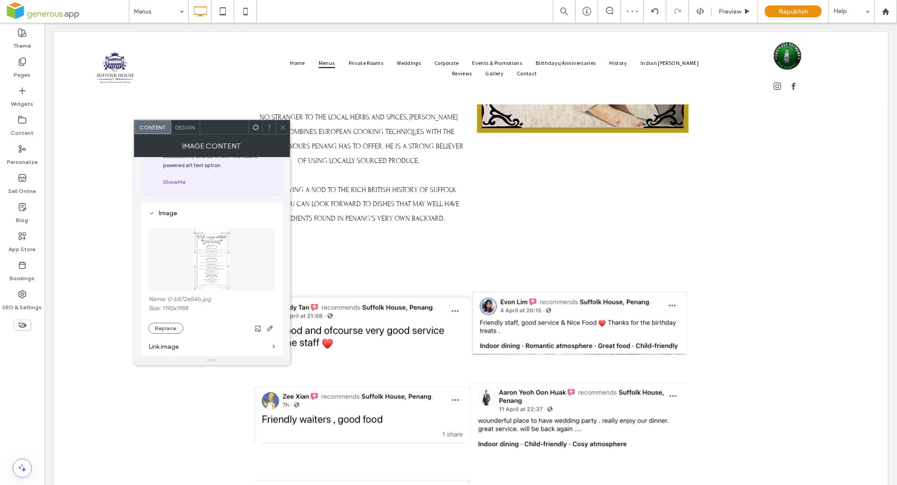
click at [280, 128] on icon at bounding box center [283, 127] width 7 height 7
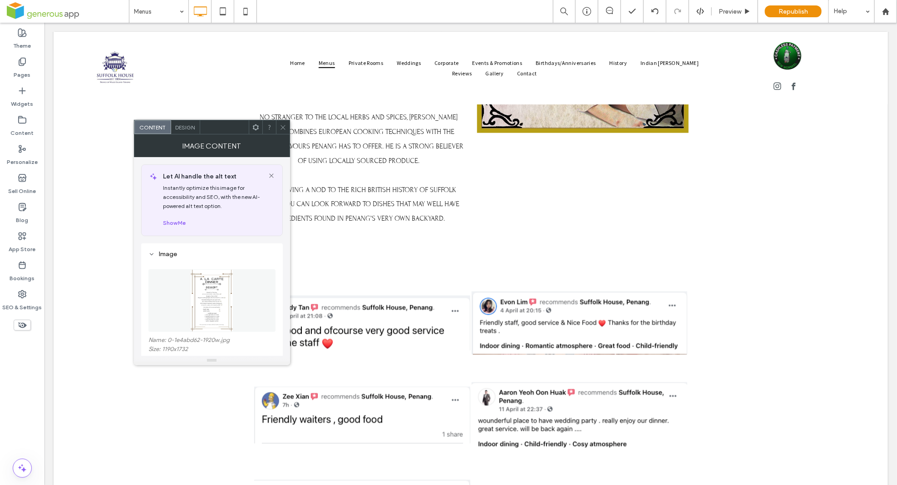
scroll to position [75, 0]
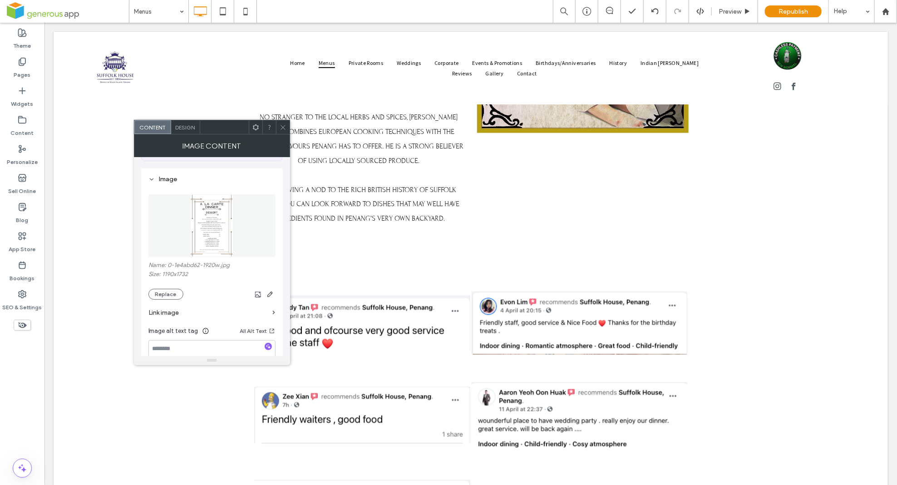
click at [173, 297] on button "Replace" at bounding box center [165, 294] width 35 height 11
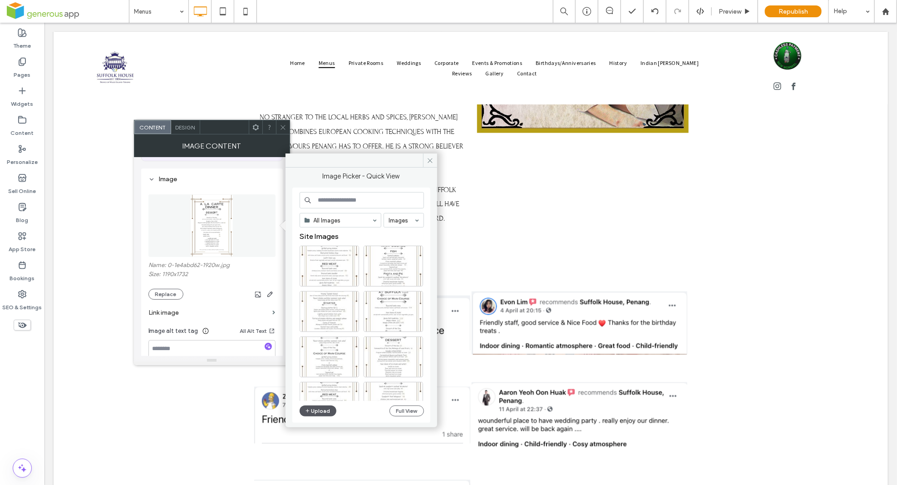
click at [323, 413] on button "Upload" at bounding box center [318, 410] width 37 height 11
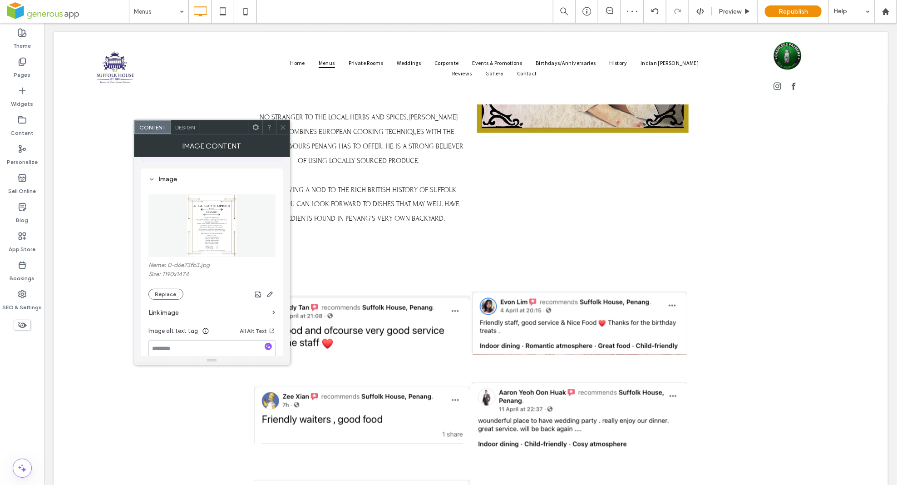
click at [283, 127] on icon at bounding box center [283, 127] width 7 height 7
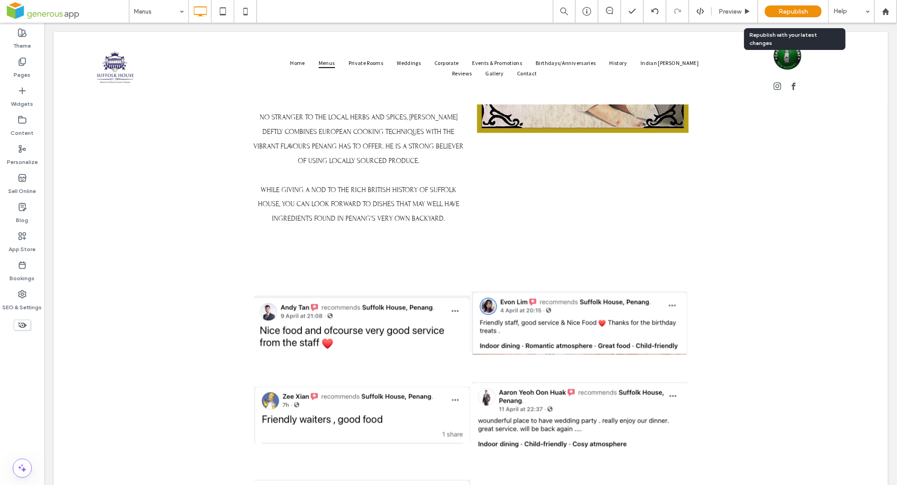
click at [807, 17] on div "Republish" at bounding box center [793, 11] width 57 height 12
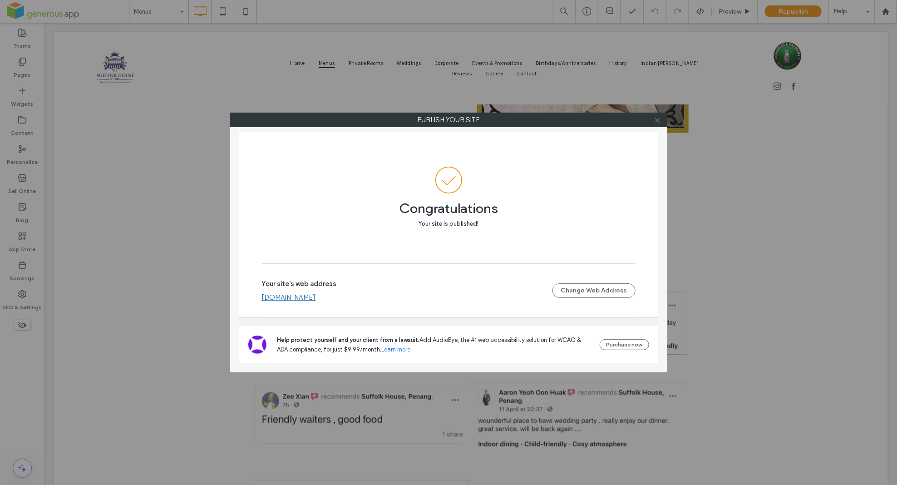
click at [661, 121] on icon at bounding box center [657, 120] width 7 height 7
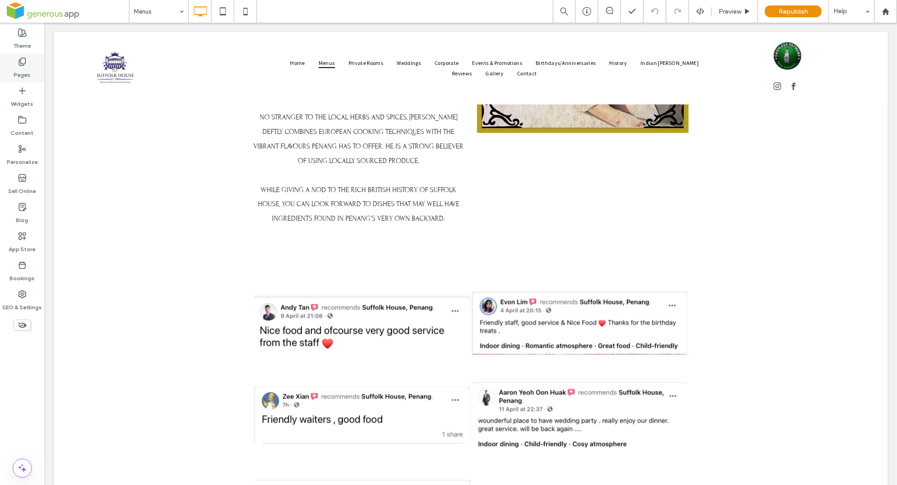
click at [21, 68] on label "Pages" at bounding box center [22, 72] width 17 height 13
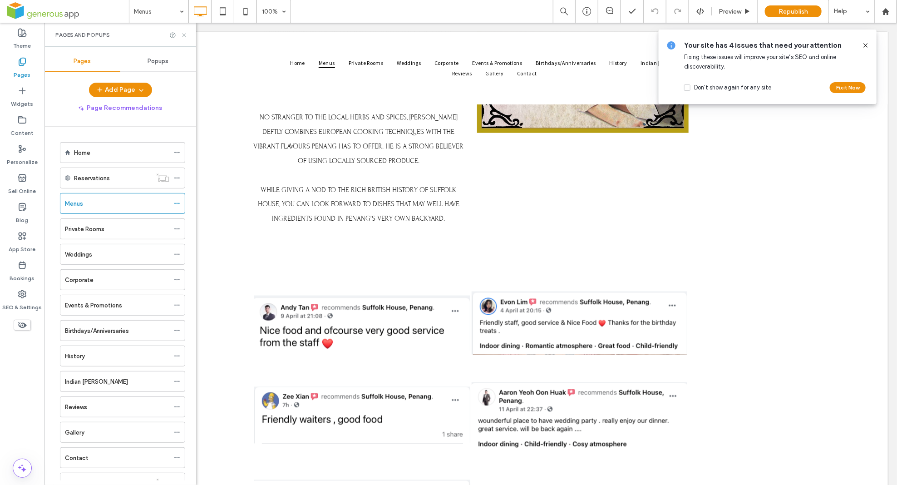
click at [184, 35] on use at bounding box center [184, 35] width 4 height 4
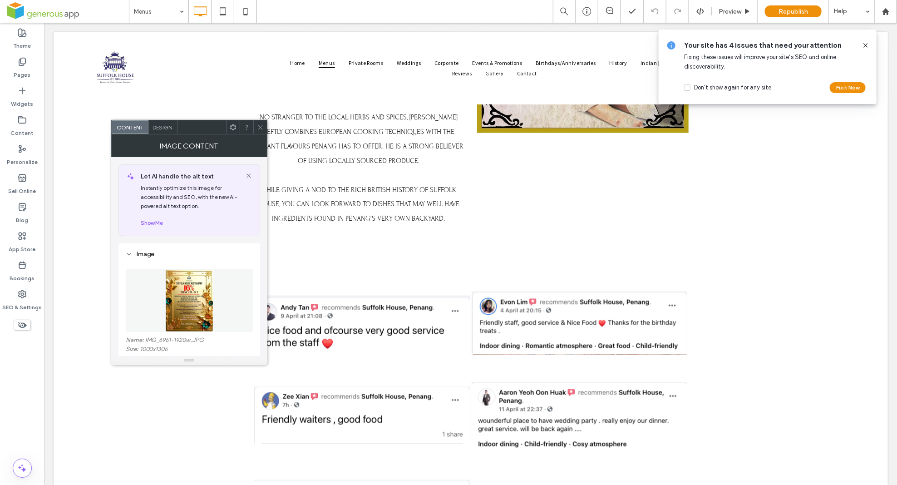
scroll to position [99, 0]
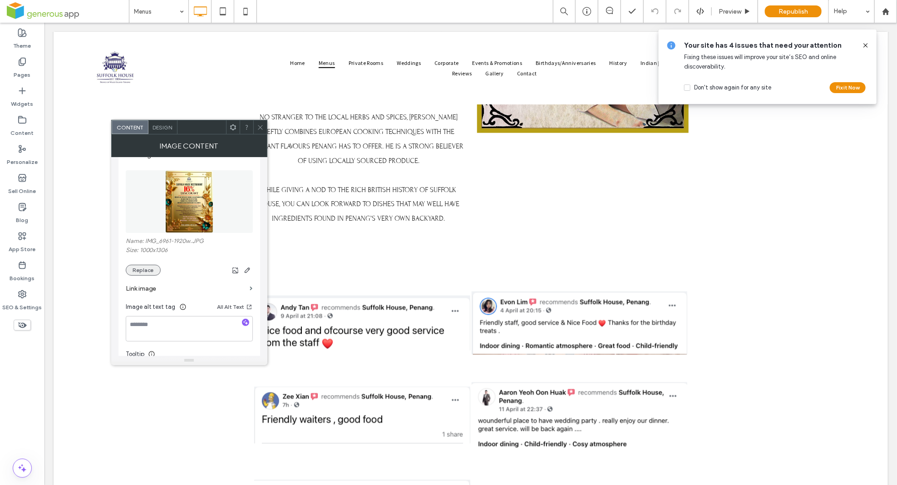
click at [143, 270] on button "Replace" at bounding box center [143, 270] width 35 height 11
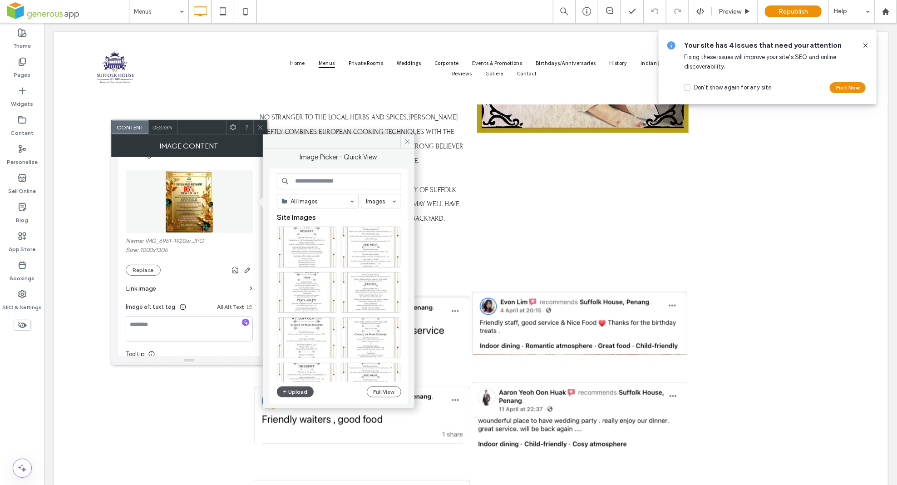
click at [296, 394] on button "Upload" at bounding box center [295, 391] width 37 height 11
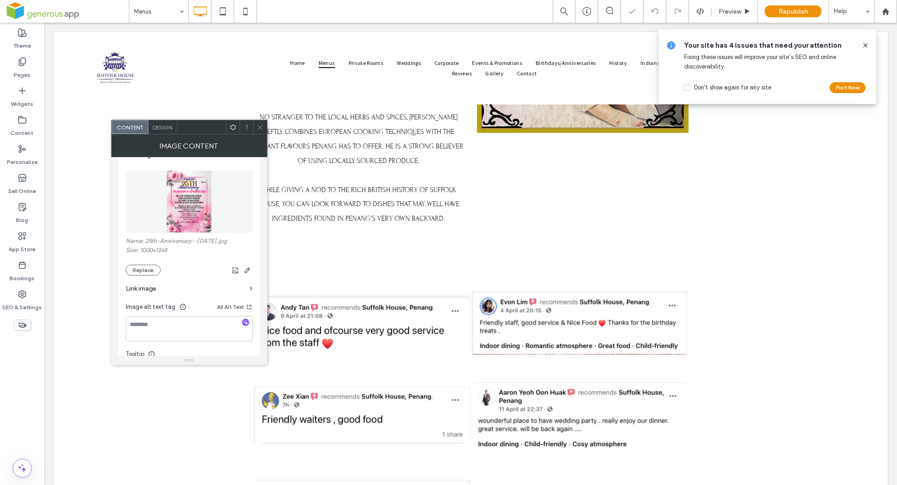
click at [262, 127] on icon at bounding box center [260, 127] width 7 height 7
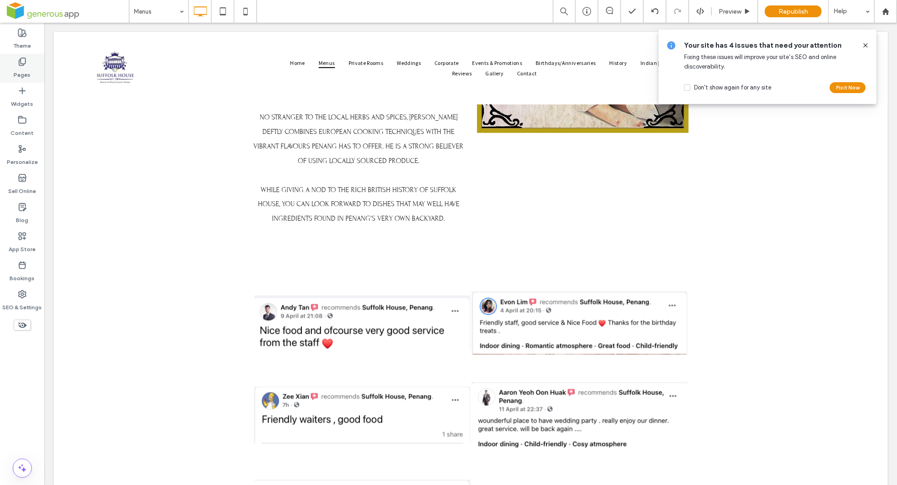
click at [31, 68] on div "Pages" at bounding box center [22, 68] width 44 height 29
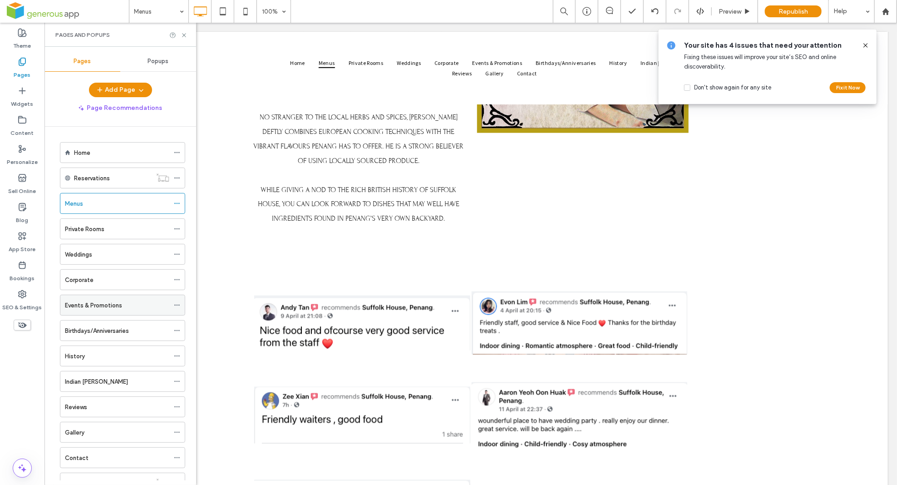
click at [114, 311] on div "Events & Promotions" at bounding box center [117, 305] width 104 height 20
click at [184, 35] on use at bounding box center [184, 35] width 4 height 4
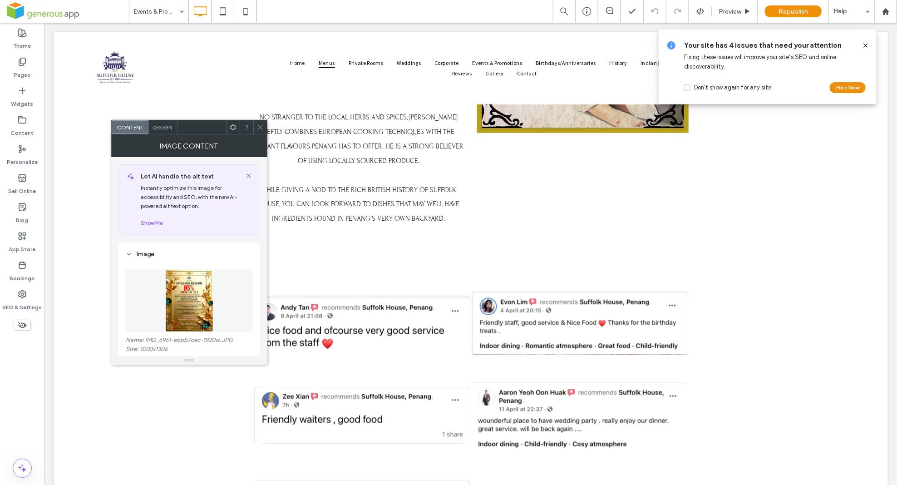
scroll to position [76, 0]
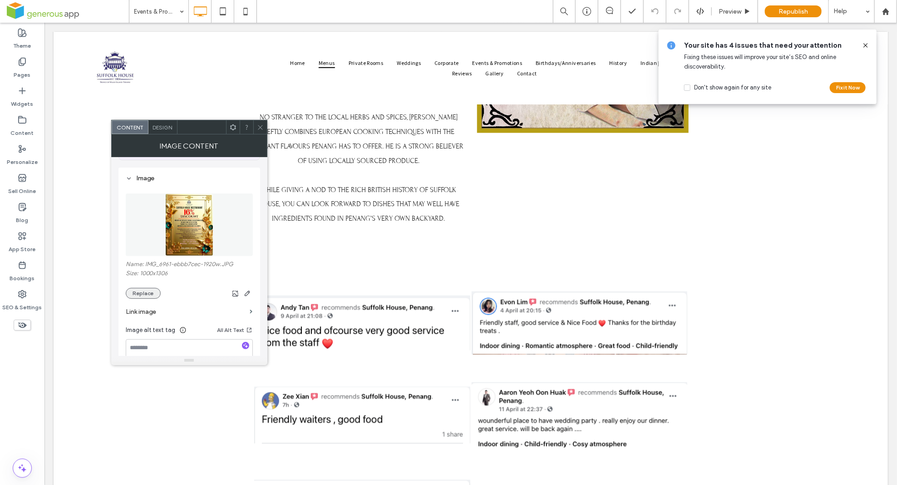
click at [144, 290] on button "Replace" at bounding box center [143, 293] width 35 height 11
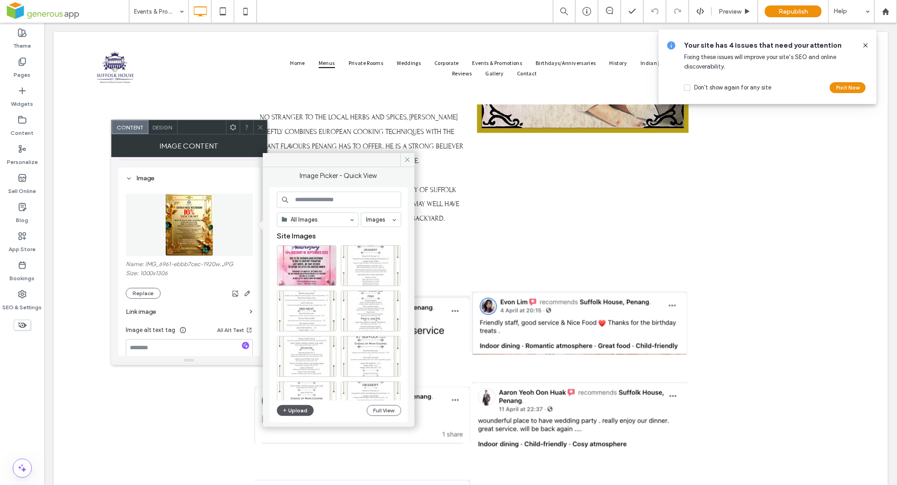
click at [302, 411] on button "Upload" at bounding box center [295, 410] width 37 height 11
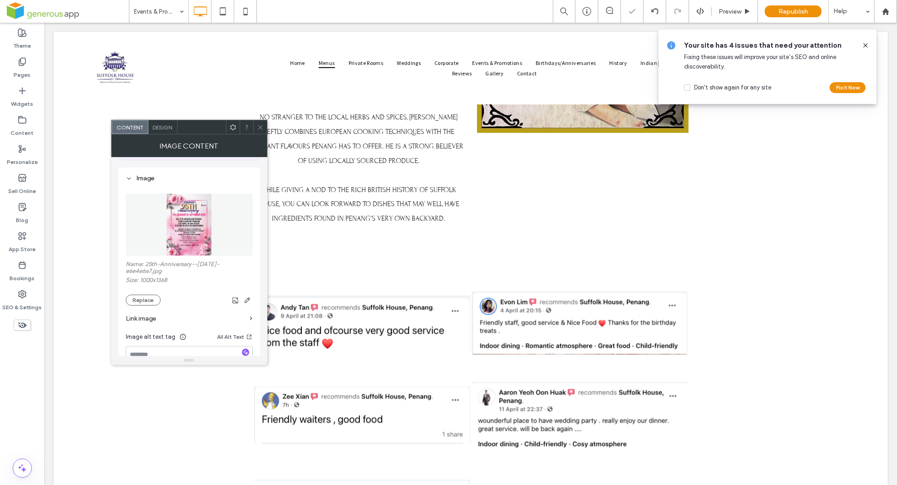
click at [261, 128] on use at bounding box center [260, 127] width 5 height 5
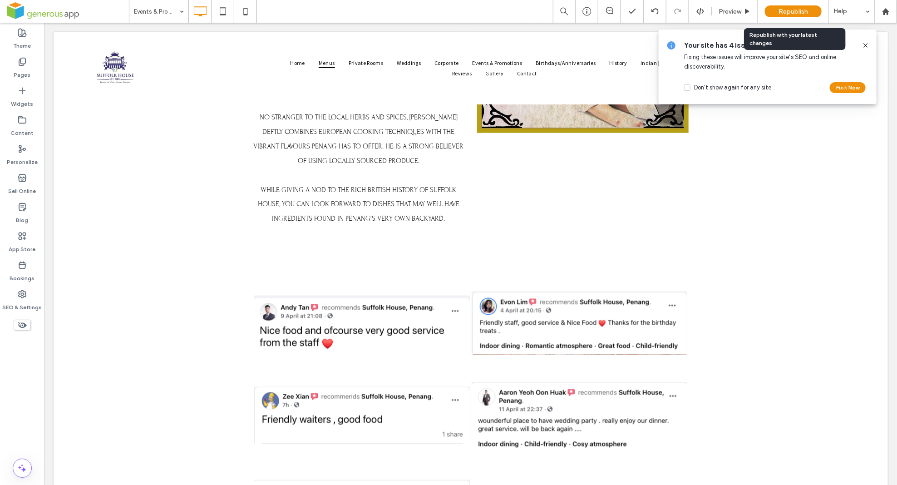
click at [780, 8] on span "Republish" at bounding box center [794, 12] width 30 height 8
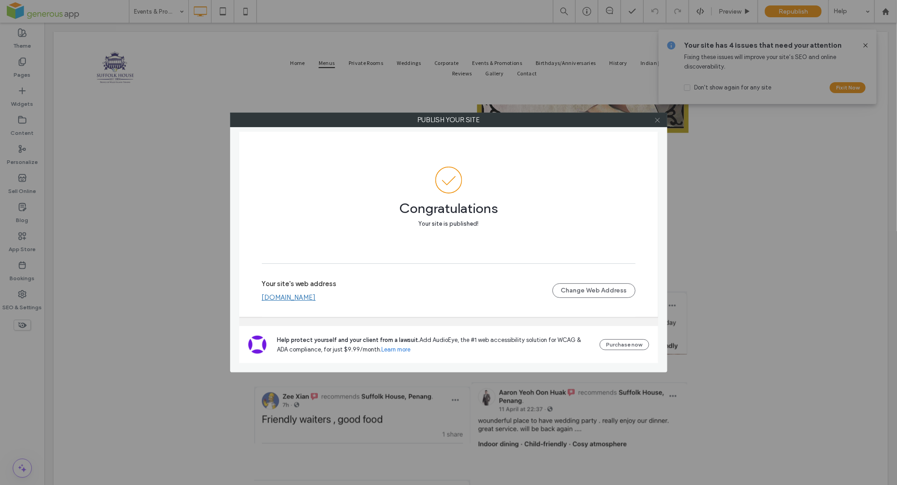
click at [658, 118] on icon at bounding box center [657, 120] width 7 height 7
